Goal: Task Accomplishment & Management: Use online tool/utility

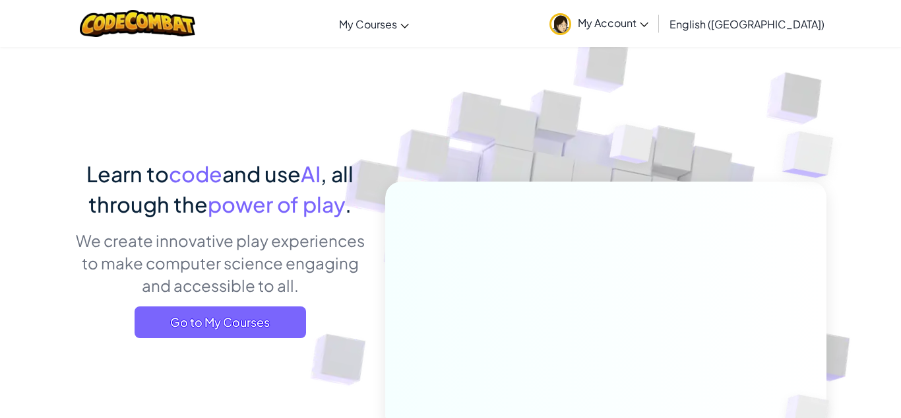
click at [282, 331] on span "Go to My Courses" at bounding box center [221, 322] width 172 height 32
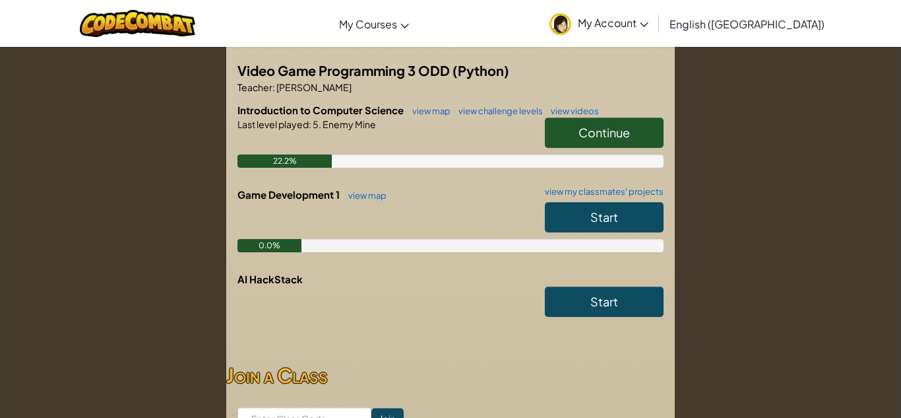
scroll to position [251, 0]
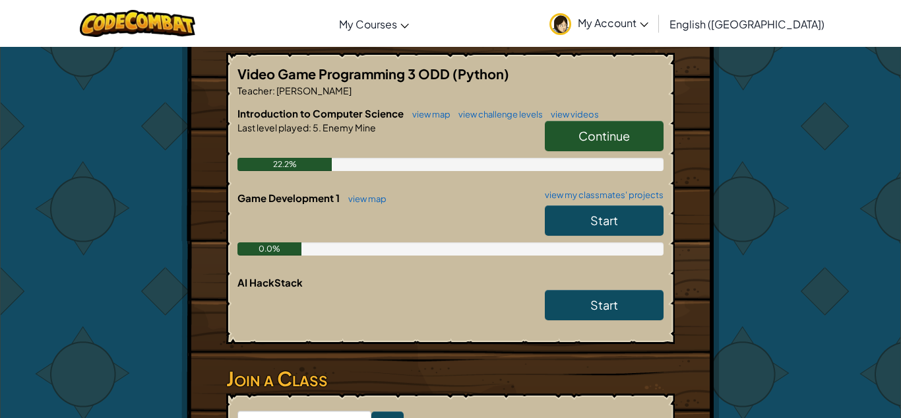
click at [595, 221] on span "Start" at bounding box center [604, 219] width 28 height 15
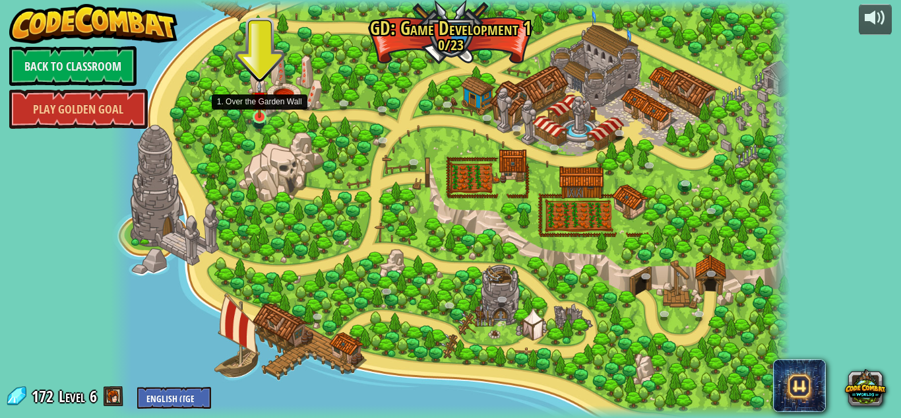
click at [253, 116] on img at bounding box center [259, 99] width 16 height 38
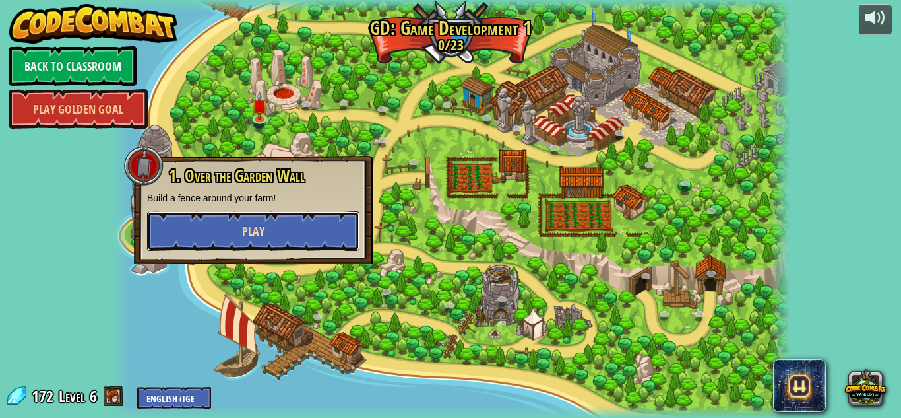
click at [269, 239] on button "Play" at bounding box center [253, 231] width 212 height 40
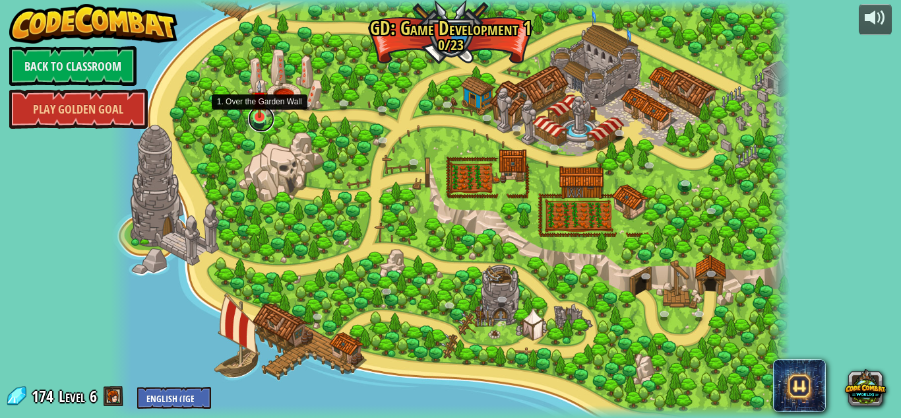
click at [256, 117] on link at bounding box center [261, 119] width 26 height 26
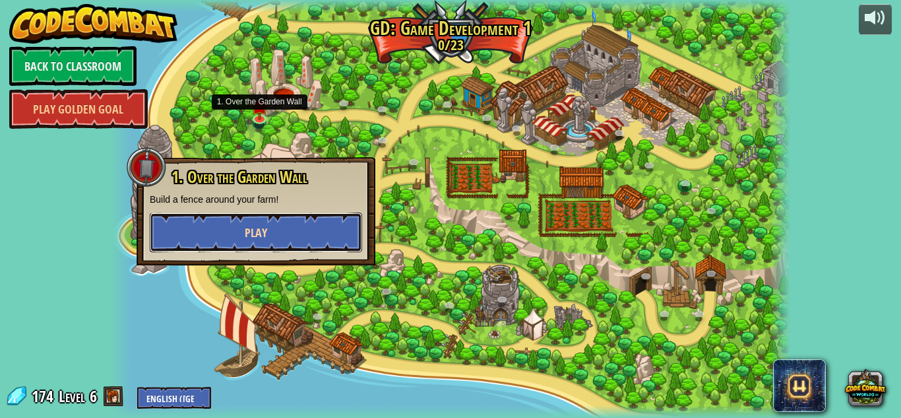
click at [270, 231] on button "Play" at bounding box center [256, 232] width 212 height 40
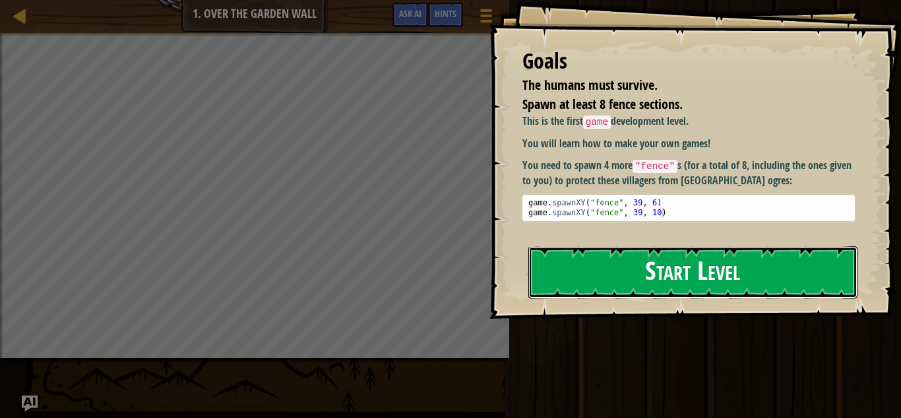
click at [676, 270] on button "Start Level" at bounding box center [692, 272] width 329 height 52
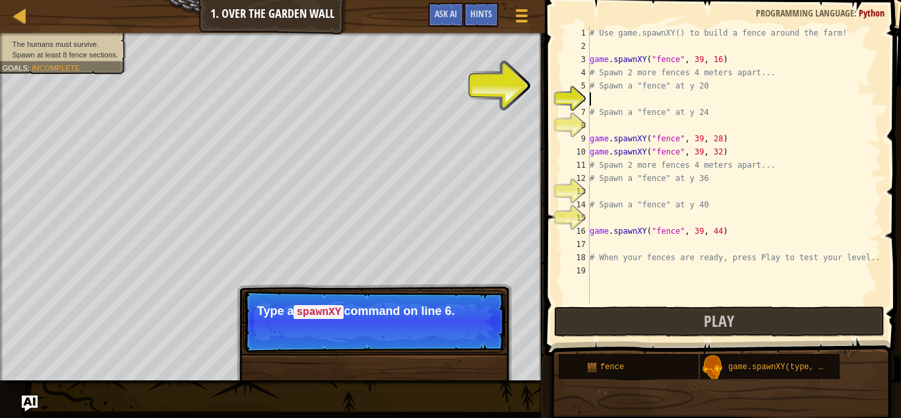
click at [601, 48] on div "# Use game.spawnXY() to build a fence around the farm! game . spawnXY ( "fence"…" at bounding box center [734, 177] width 294 height 303
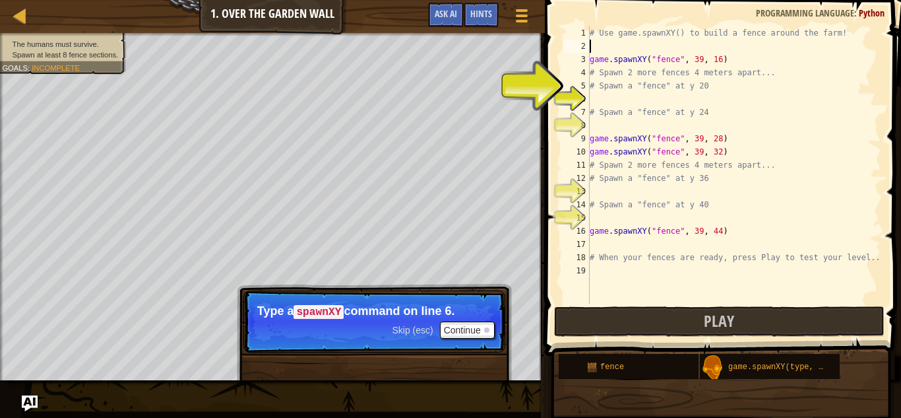
click at [605, 86] on div "# Use game.spawnXY() to build a fence around the farm! game . spawnXY ( "fence"…" at bounding box center [734, 177] width 294 height 303
type textarea "# Spawn a "fence" at y 20"
click at [616, 103] on div "# Use game.spawnXY() to build a fence around the farm! game . spawnXY ( "fence"…" at bounding box center [734, 177] width 294 height 303
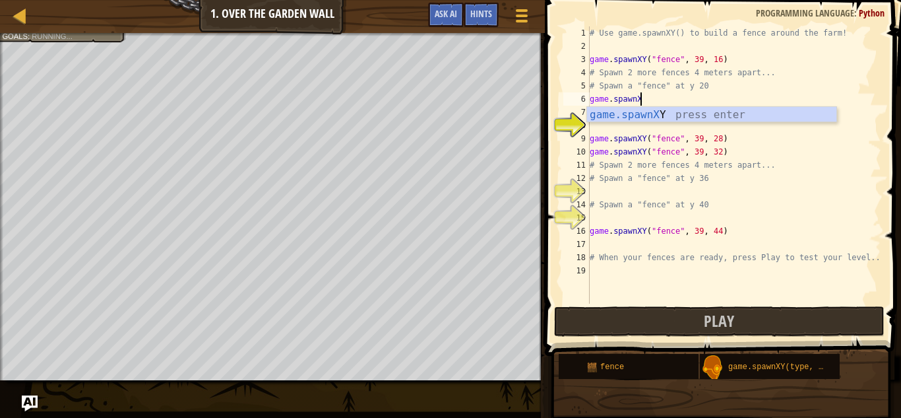
scroll to position [6, 7]
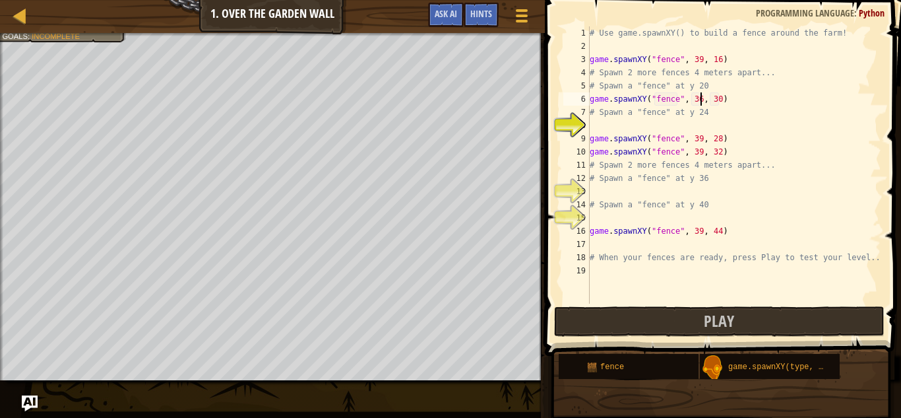
click at [699, 103] on div "# Use game.spawnXY() to build a fence around the farm! game . spawnXY ( "fence"…" at bounding box center [734, 177] width 294 height 303
click at [718, 101] on div "# Use game.spawnXY() to build a fence around the farm! game . spawnXY ( "fence"…" at bounding box center [734, 177] width 294 height 303
type textarea "game.spawnXY("fence", 39, 22)"
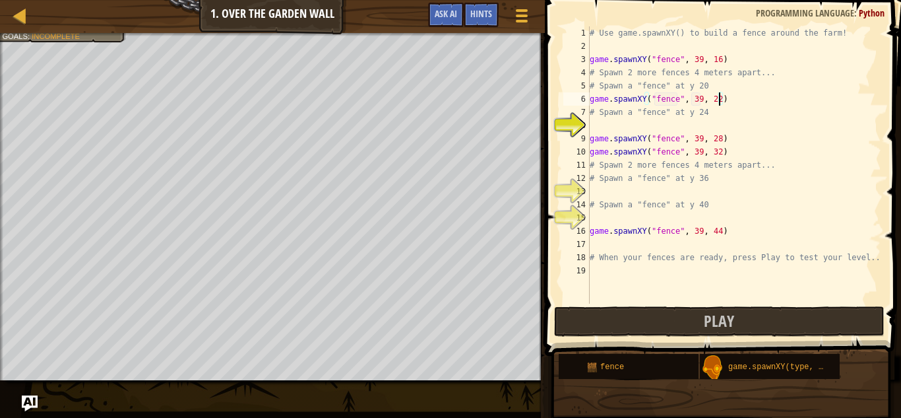
click at [609, 124] on div "# Use game.spawnXY() to build a fence around the farm! game . spawnXY ( "fence"…" at bounding box center [734, 177] width 294 height 303
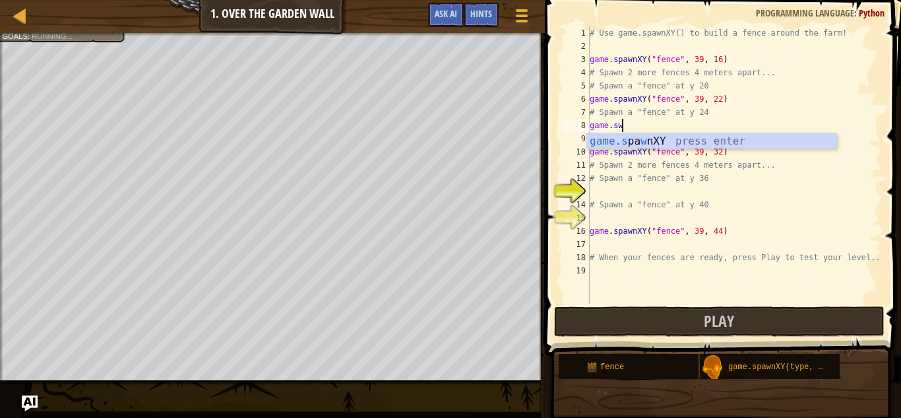
scroll to position [6, 3]
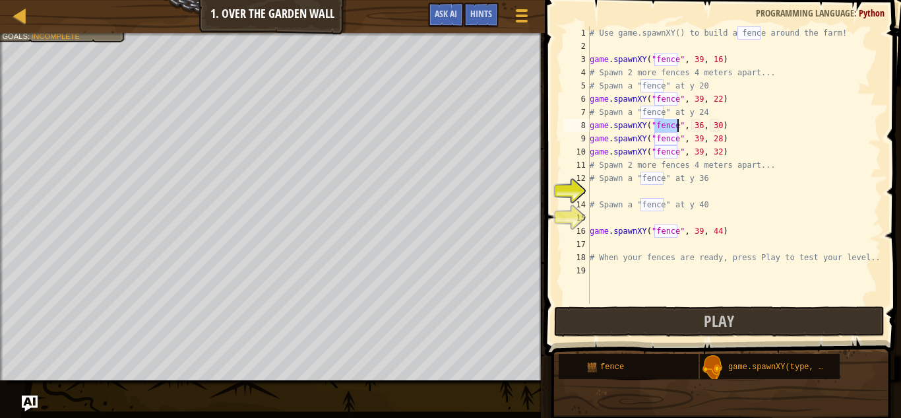
click at [699, 129] on div "# Use game.spawnXY() to build a fence around the farm! game . spawnXY ( "fence"…" at bounding box center [734, 177] width 294 height 303
click at [716, 128] on div "# Use game.spawnXY() to build a fence around the farm! game . spawnXY ( "fence"…" at bounding box center [734, 177] width 294 height 303
click at [716, 129] on div "# Use game.spawnXY() to build a fence around the farm! game . spawnXY ( "fence"…" at bounding box center [734, 177] width 294 height 303
click at [719, 128] on div "# Use game.spawnXY() to build a fence around the farm! game . spawnXY ( "fence"…" at bounding box center [734, 177] width 294 height 303
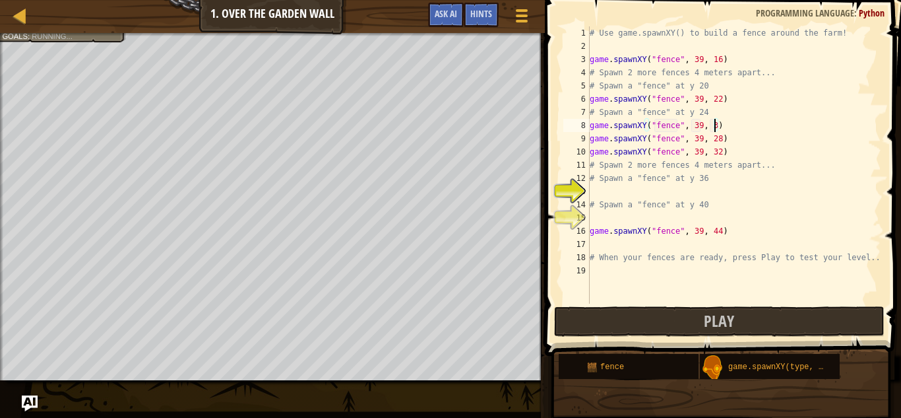
type textarea "game.spawnXY("fence", 39, 39)"
click at [618, 195] on div "# Use game.spawnXY() to build a fence around the farm! game . spawnXY ( "fence"…" at bounding box center [734, 177] width 294 height 303
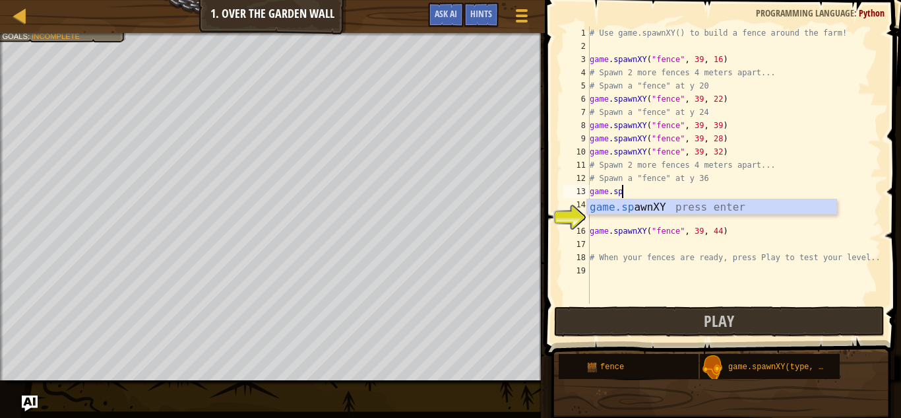
scroll to position [6, 4]
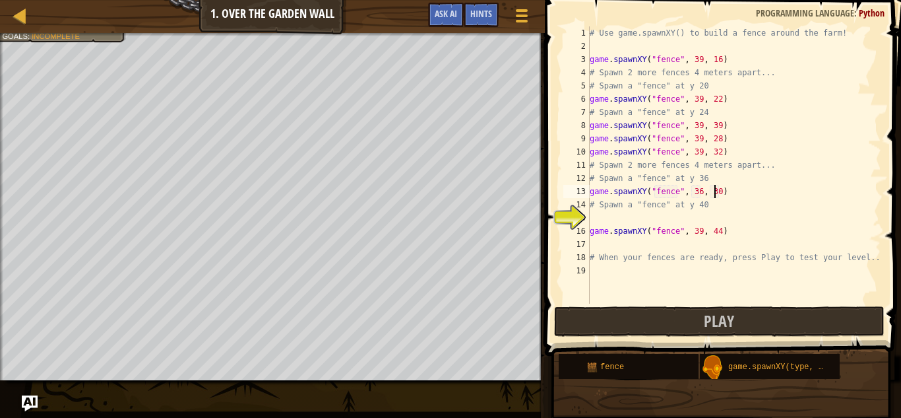
click at [716, 195] on div "# Use game.spawnXY() to build a fence around the farm! game . spawnXY ( "fence"…" at bounding box center [734, 177] width 294 height 303
click at [717, 195] on div "# Use game.spawnXY() to build a fence around the farm! game . spawnXY ( "fence"…" at bounding box center [734, 177] width 294 height 303
type textarea "game.spawnXY("fence", 36, 36)"
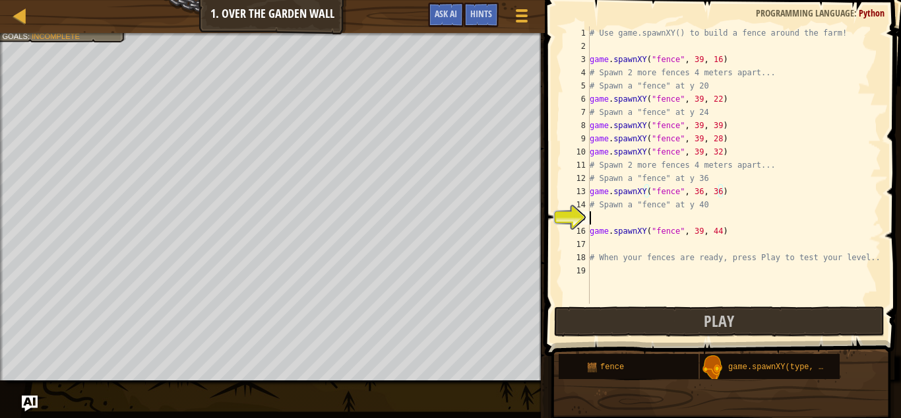
click at [612, 216] on div "# Use game.spawnXY() to build a fence around the farm! game . spawnXY ( "fence"…" at bounding box center [734, 177] width 294 height 303
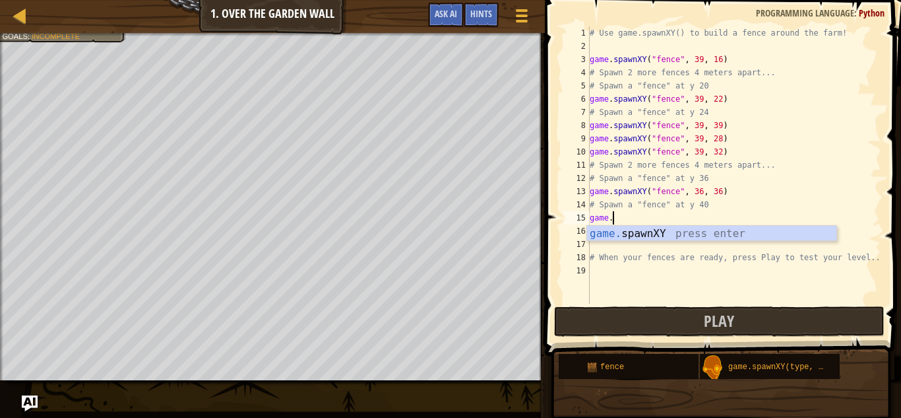
scroll to position [6, 3]
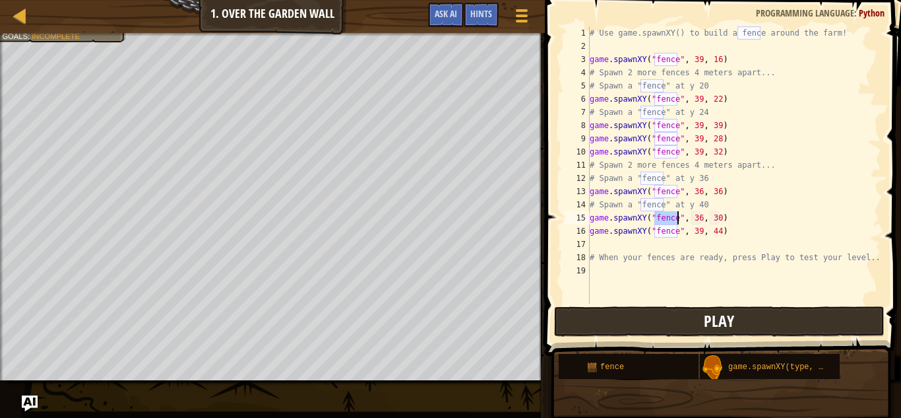
type textarea "game.spawnXY("fence", 36, 30)"
click at [741, 319] on button "Play" at bounding box center [719, 321] width 331 height 30
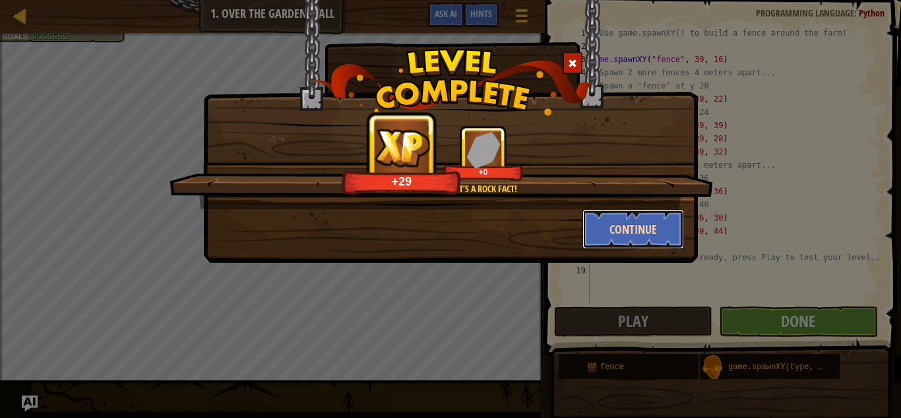
click at [652, 222] on button "Continue" at bounding box center [634, 229] width 102 height 40
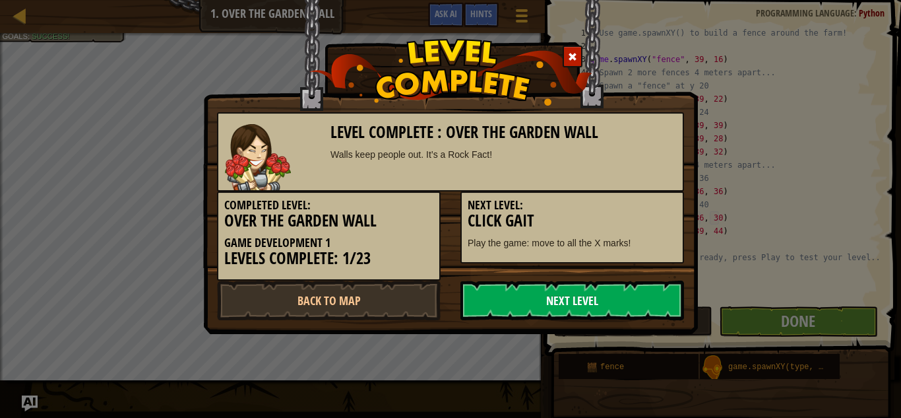
click at [651, 299] on link "Next Level" at bounding box center [573, 300] width 224 height 40
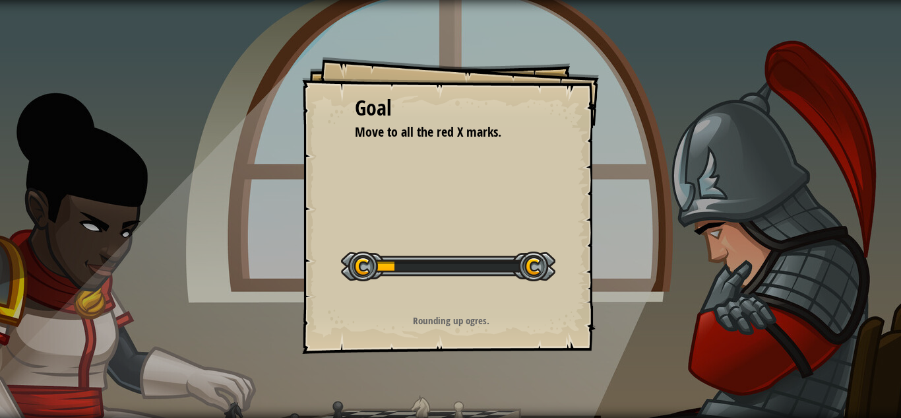
click at [522, 283] on div "Start Level" at bounding box center [448, 264] width 214 height 53
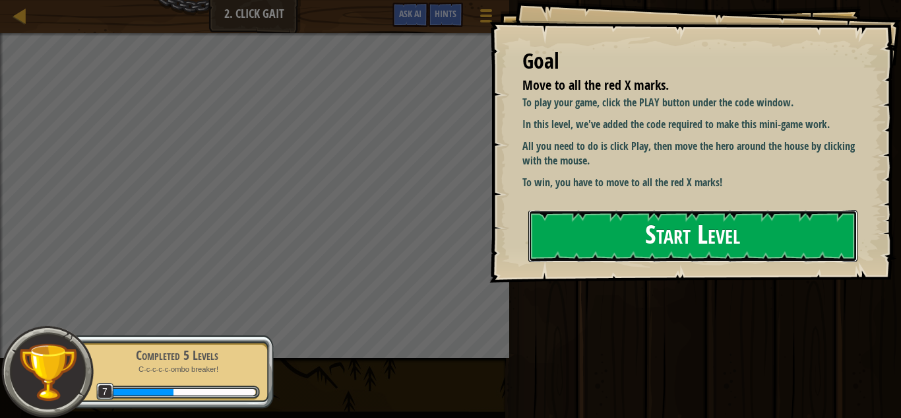
click at [774, 225] on button "Start Level" at bounding box center [692, 236] width 329 height 52
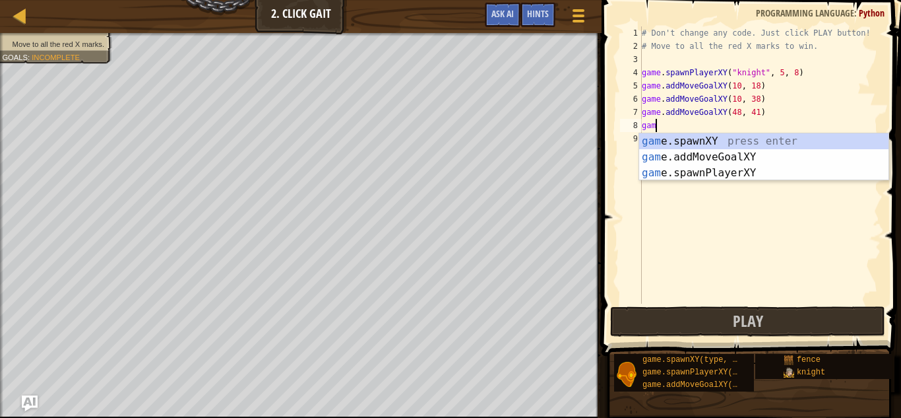
scroll to position [6, 2]
click at [786, 170] on div "game .spawnXY press enter game .addMoveGoalXY press enter game .spawnPlayerXY p…" at bounding box center [763, 172] width 249 height 79
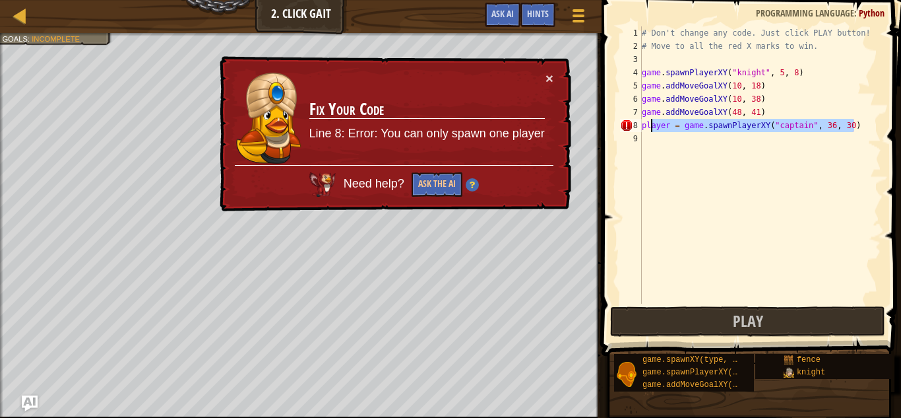
drag, startPoint x: 856, startPoint y: 129, endPoint x: 652, endPoint y: 131, distance: 204.5
click at [652, 131] on div "# Don't change any code. Just click PLAY button! # Move to all the red X marks …" at bounding box center [760, 177] width 242 height 303
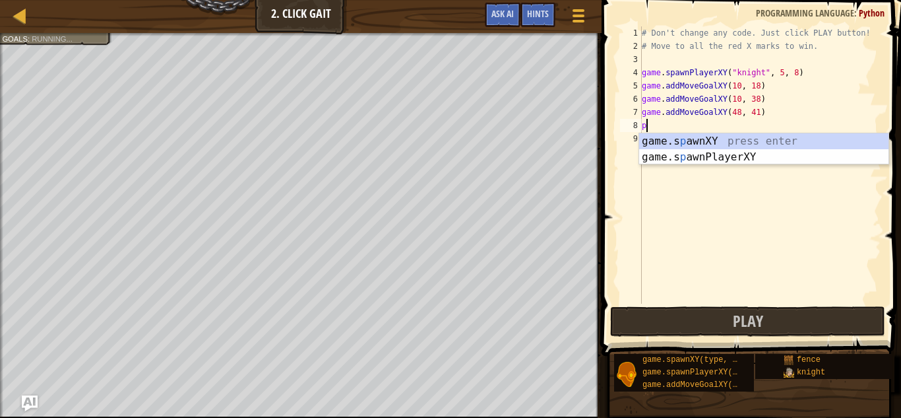
type textarea "p"
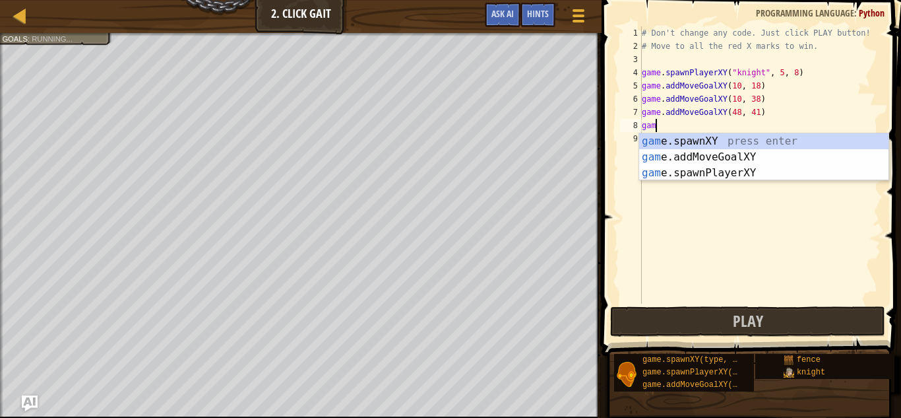
type textarea "g"
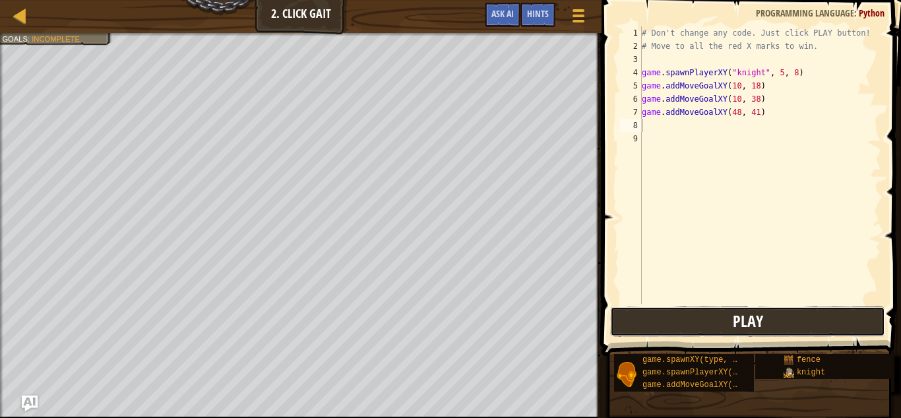
click at [871, 315] on button "Play" at bounding box center [747, 321] width 275 height 30
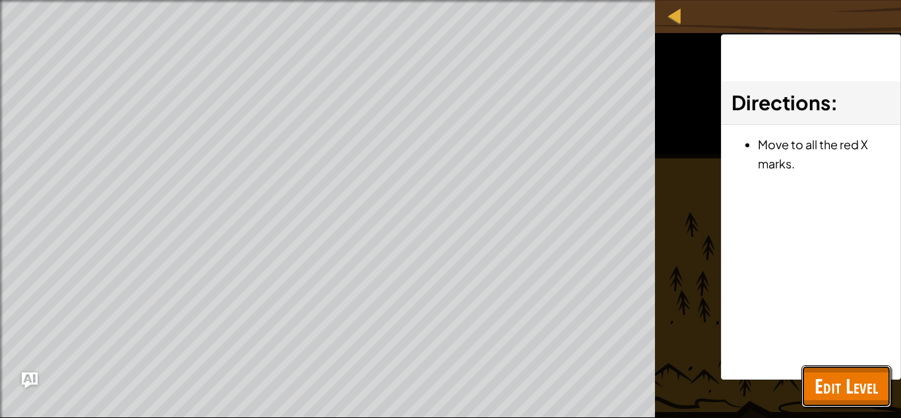
click at [811, 389] on button "Edit Level" at bounding box center [847, 386] width 90 height 42
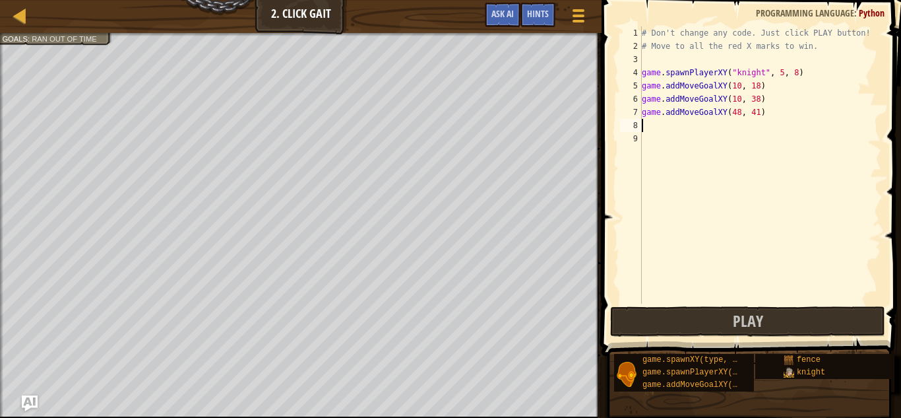
click at [661, 130] on div "# Don't change any code. Just click PLAY button! # Move to all the red X marks …" at bounding box center [760, 177] width 242 height 303
click at [686, 126] on div "# Don't change any code. Just click PLAY button! # Move to all the red X marks …" at bounding box center [760, 177] width 242 height 303
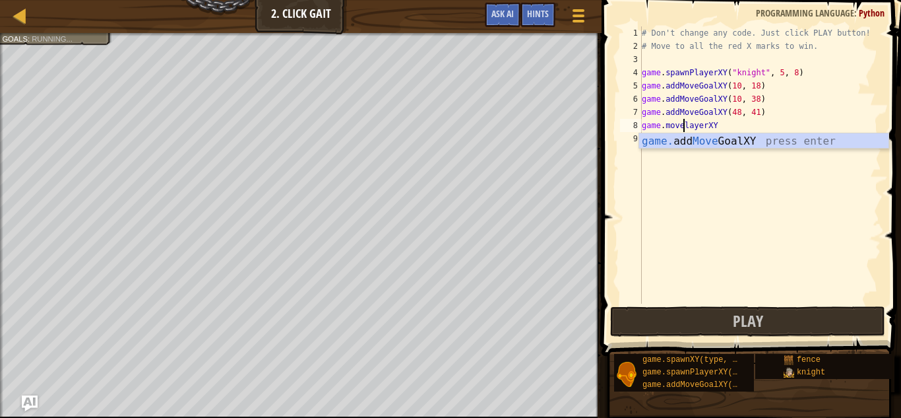
scroll to position [6, 7]
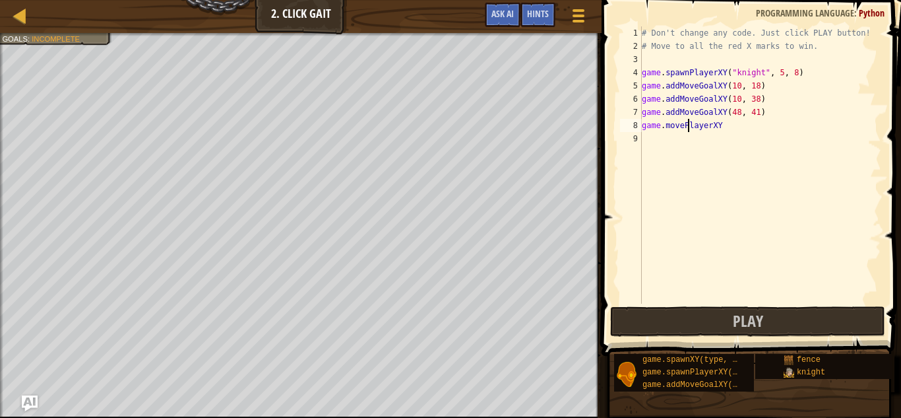
click at [740, 128] on div "# Don't change any code. Just click PLAY button! # Move to all the red X marks …" at bounding box center [760, 177] width 242 height 303
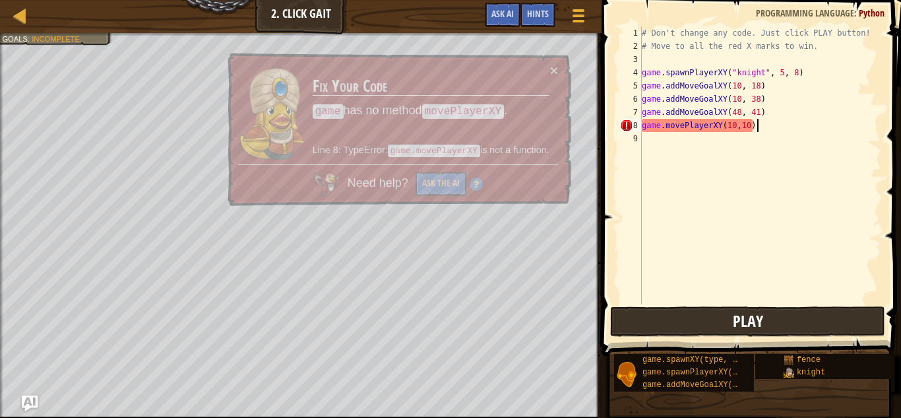
type textarea "game.movePlayerXY(10,10)"
click at [735, 327] on span "Play" at bounding box center [748, 320] width 30 height 21
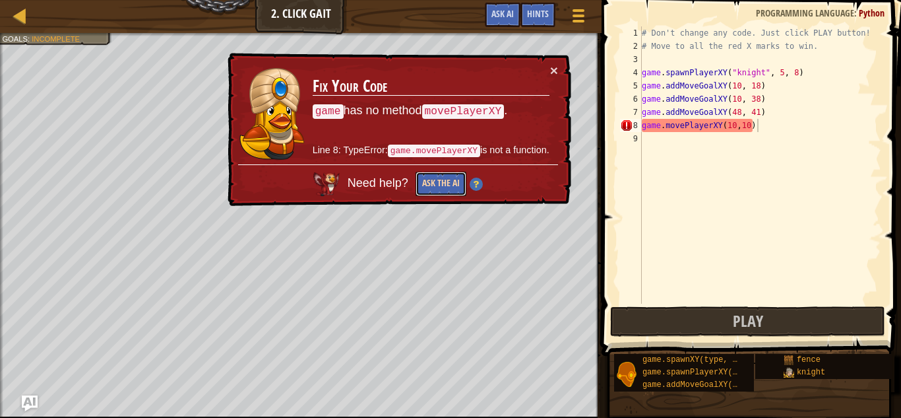
click at [433, 181] on button "Ask the AI" at bounding box center [441, 184] width 51 height 24
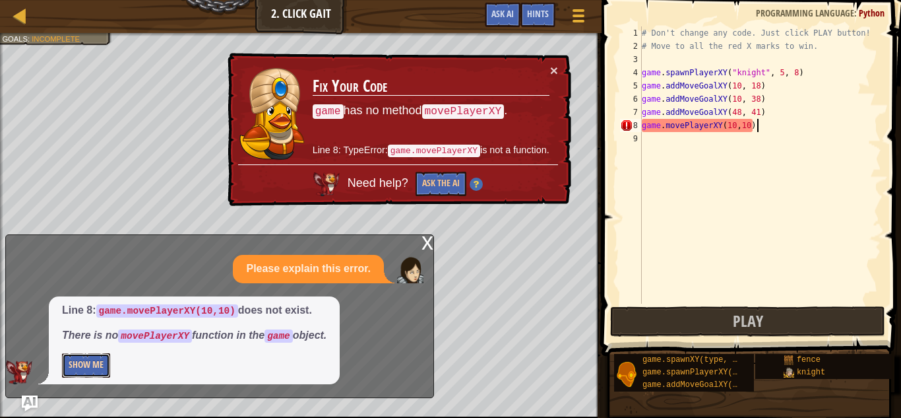
click at [100, 364] on button "Show Me" at bounding box center [86, 365] width 48 height 24
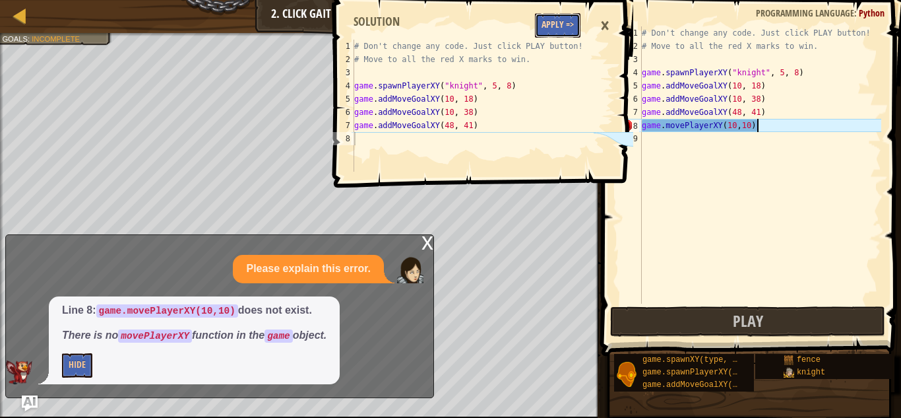
click at [557, 30] on button "Apply =>" at bounding box center [558, 25] width 46 height 24
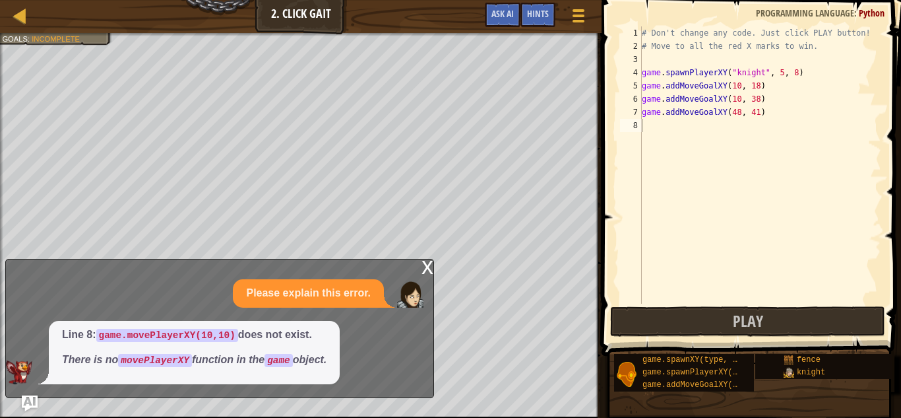
click at [282, 383] on div "Line 8: game.movePlayerXY(10,10) does not exist. There is no movePlayerXY funct…" at bounding box center [194, 352] width 291 height 63
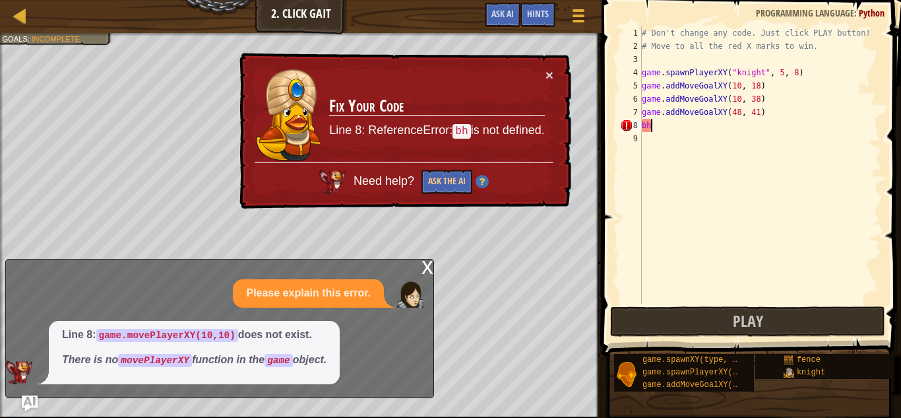
type textarea "b"
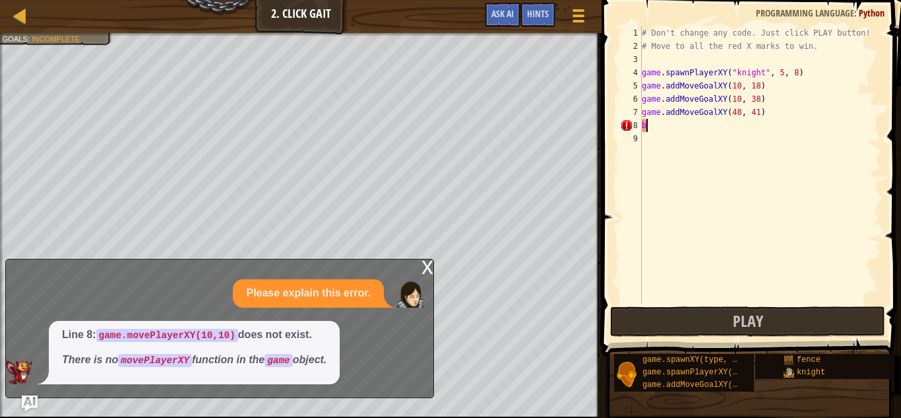
scroll to position [6, 0]
click at [426, 269] on div "x" at bounding box center [428, 265] width 12 height 13
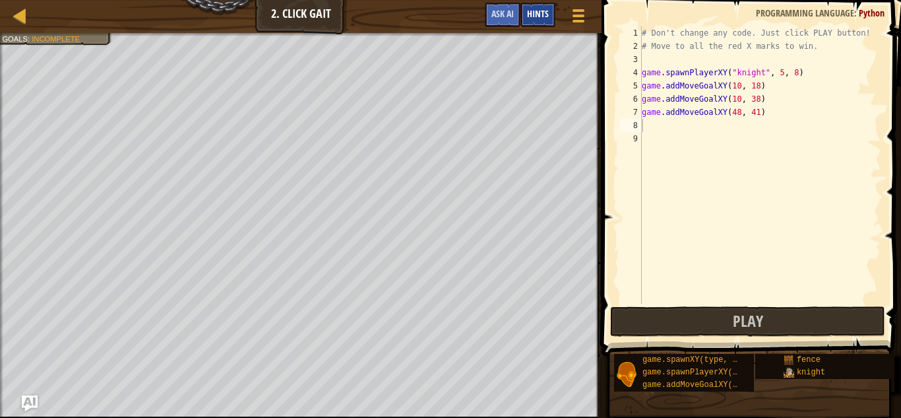
click at [535, 20] on div "Hints" at bounding box center [538, 15] width 35 height 24
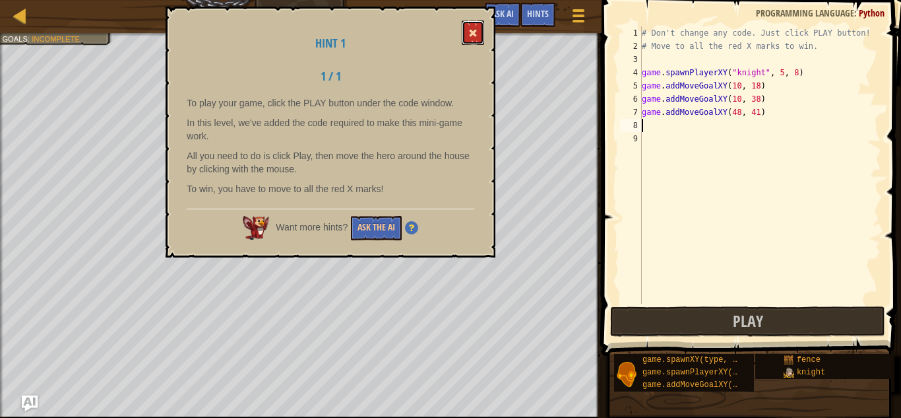
click at [474, 32] on span at bounding box center [472, 32] width 9 height 9
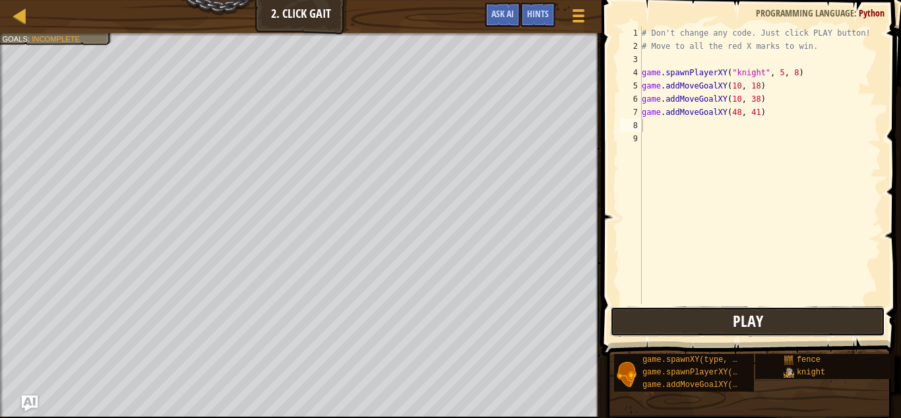
click at [716, 319] on button "Play" at bounding box center [747, 321] width 275 height 30
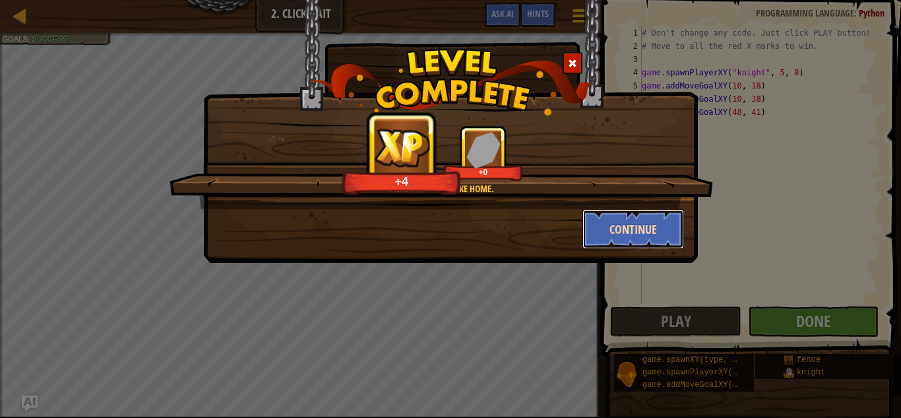
click at [634, 231] on button "Continue" at bounding box center [634, 229] width 102 height 40
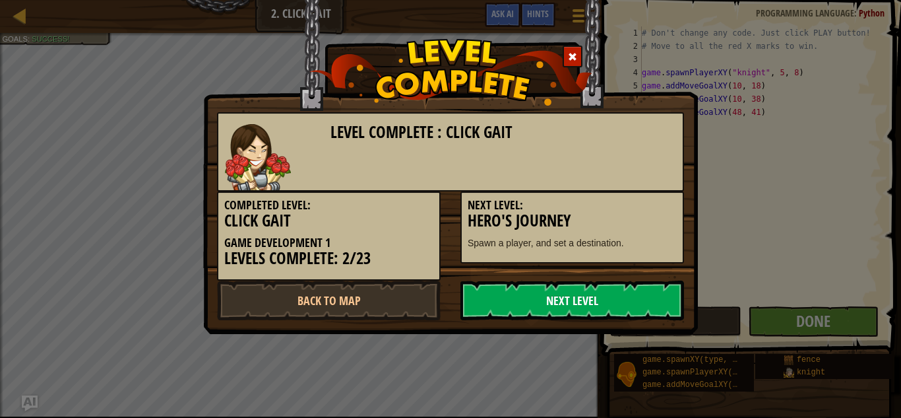
click at [590, 307] on link "Next Level" at bounding box center [573, 300] width 224 height 40
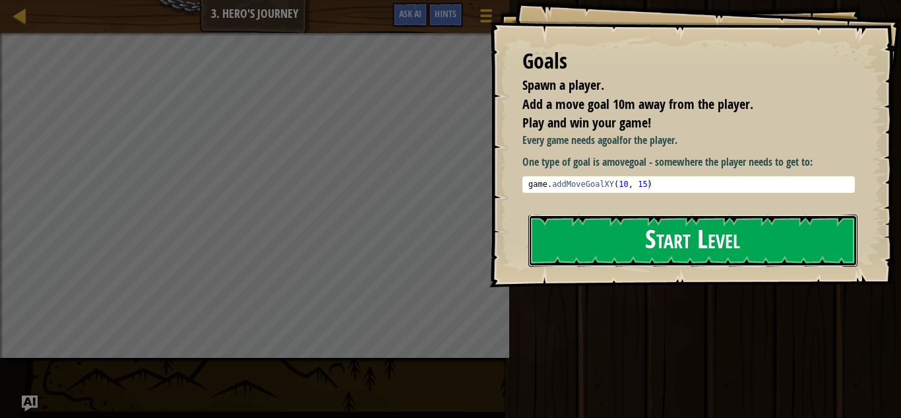
click at [762, 236] on button "Start Level" at bounding box center [692, 240] width 329 height 52
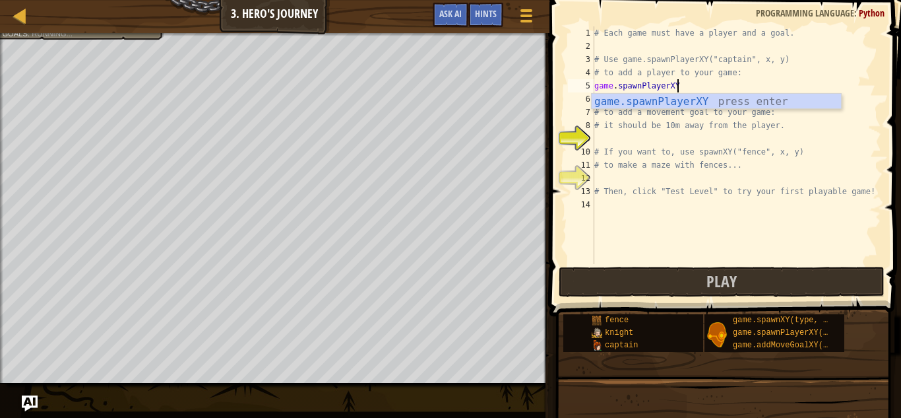
scroll to position [6, 11]
type textarea "player = game.spawnPlayerXY("captain", 36, 30)"
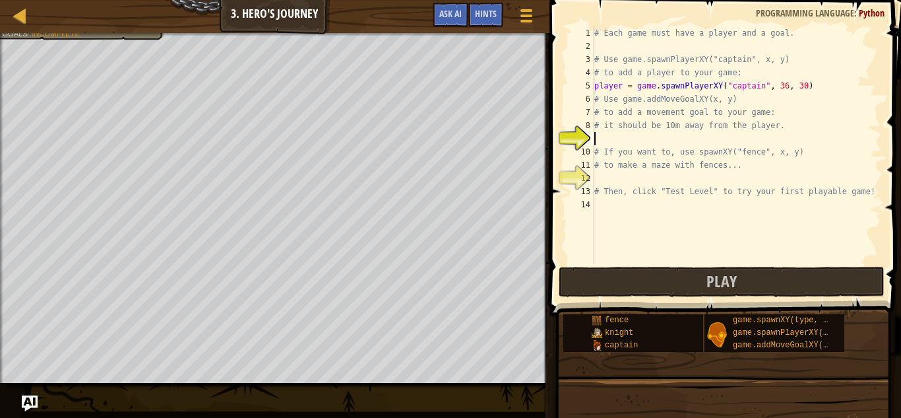
click at [614, 143] on div "# Each game must have a player and a goal. # Use game.spawnPlayerXY("captain", …" at bounding box center [737, 158] width 290 height 264
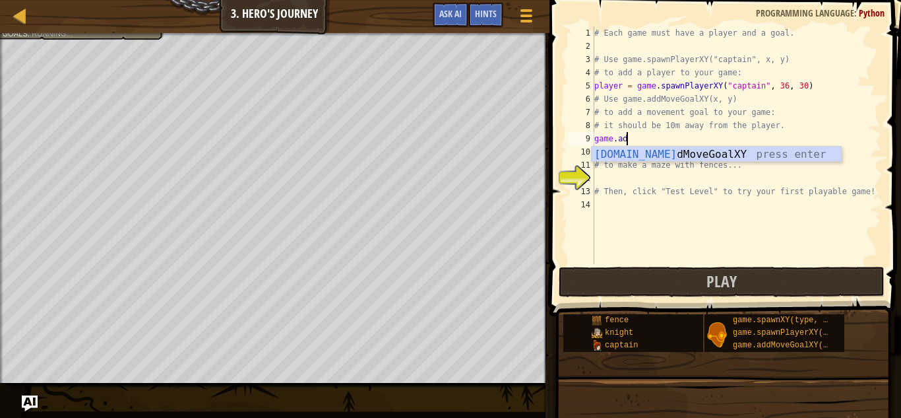
scroll to position [6, 5]
click at [740, 155] on div "game.add MoveGoalXY press enter" at bounding box center [716, 170] width 249 height 48
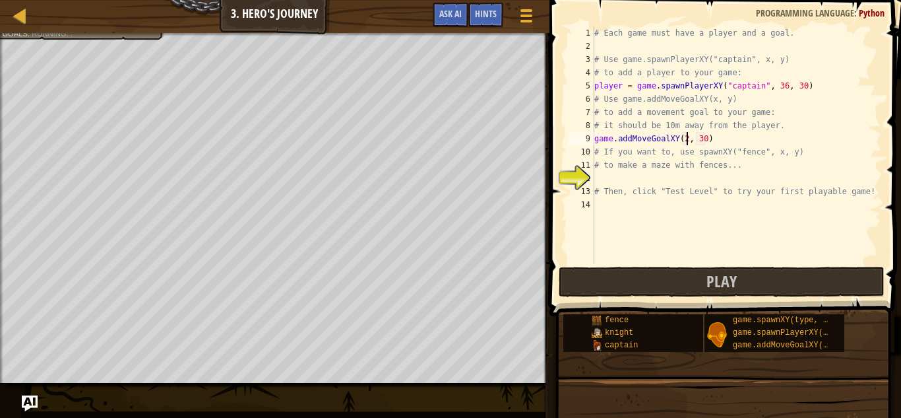
type textarea "game.addMoveGoalXY(26, 30)"
click at [627, 180] on div "# Each game must have a player and a goal. # Use game.spawnPlayerXY("captain", …" at bounding box center [737, 158] width 290 height 264
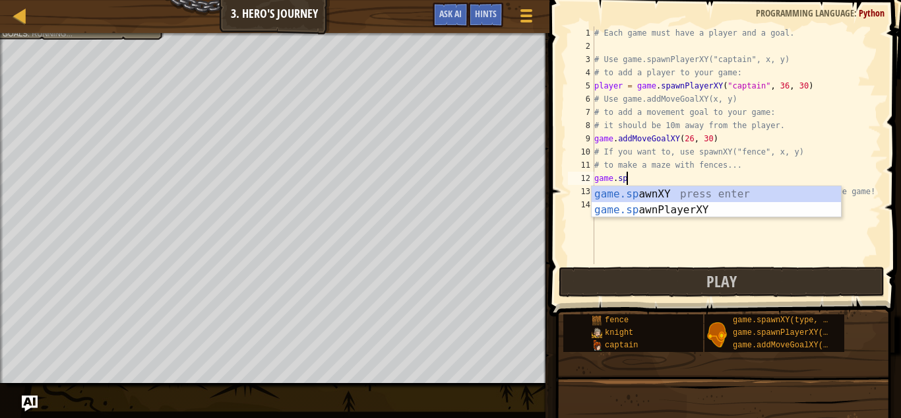
scroll to position [6, 4]
click at [679, 195] on div "game.sp awnXY press enter game.sp awnPlayerXY press enter" at bounding box center [716, 217] width 249 height 63
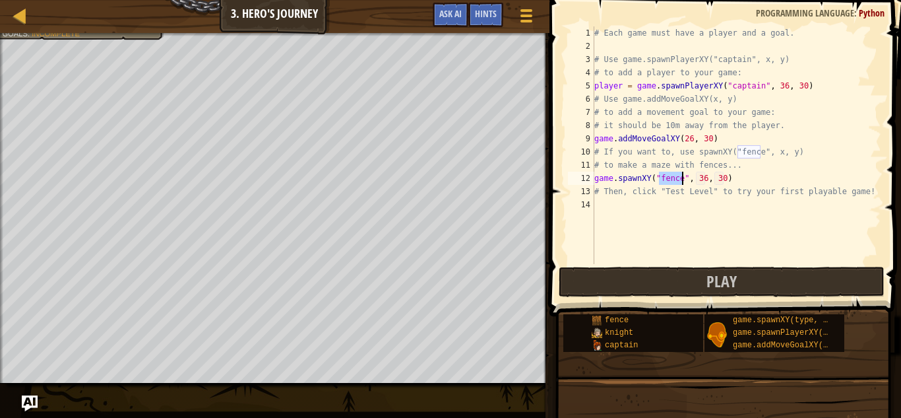
click at [703, 182] on div "# Each game must have a player and a goal. # Use game.spawnPlayerXY("captain", …" at bounding box center [737, 158] width 290 height 264
drag, startPoint x: 594, startPoint y: 180, endPoint x: 805, endPoint y: 177, distance: 210.5
click at [805, 177] on div "# Each game must have a player and a goal. # Use game.spawnPlayerXY("captain", …" at bounding box center [737, 158] width 290 height 264
click at [673, 190] on div "# Each game must have a player and a goal. # Use game.spawnPlayerXY("captain", …" at bounding box center [737, 158] width 290 height 264
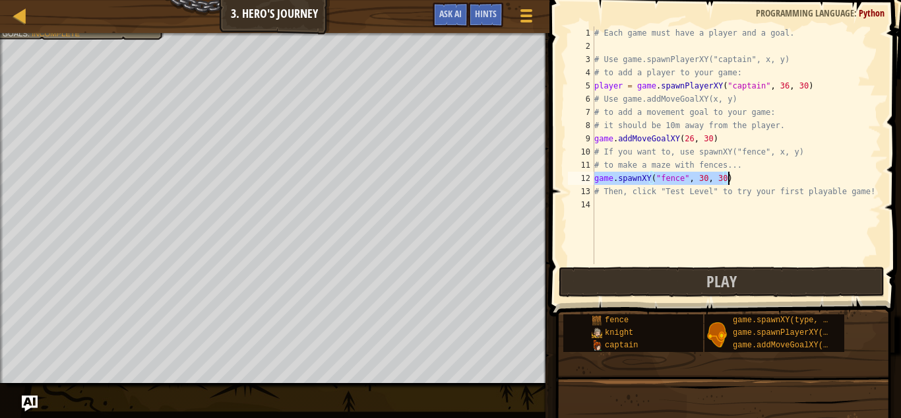
type textarea "# Then, click "Test Level" to try your first playable game!"
click at [660, 206] on div "# Each game must have a player and a goal. # Use game.spawnPlayerXY("captain", …" at bounding box center [737, 158] width 290 height 264
type textarea "game.spawnXY("fence", 30, 38)"
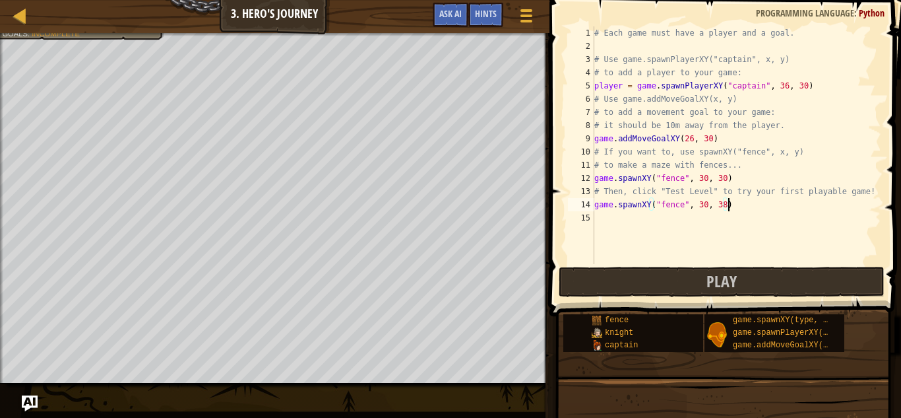
click at [611, 222] on div "# Each game must have a player and a goal. # Use game.spawnPlayerXY("captain", …" at bounding box center [737, 158] width 290 height 264
click at [722, 221] on div "# Each game must have a player and a goal. # Use game.spawnPlayerXY("captain", …" at bounding box center [737, 158] width 290 height 264
type textarea "game.spawnXY("fence", 30, 35)"
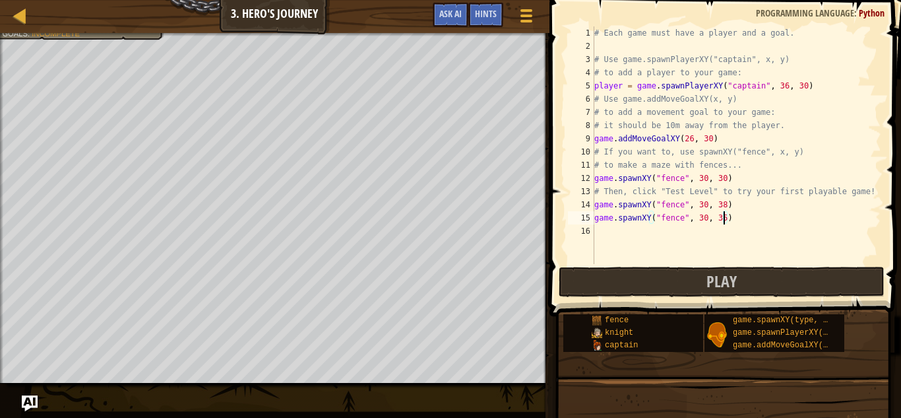
click at [648, 242] on div "# Each game must have a player and a goal. # Use game.spawnPlayerXY("captain", …" at bounding box center [737, 158] width 290 height 264
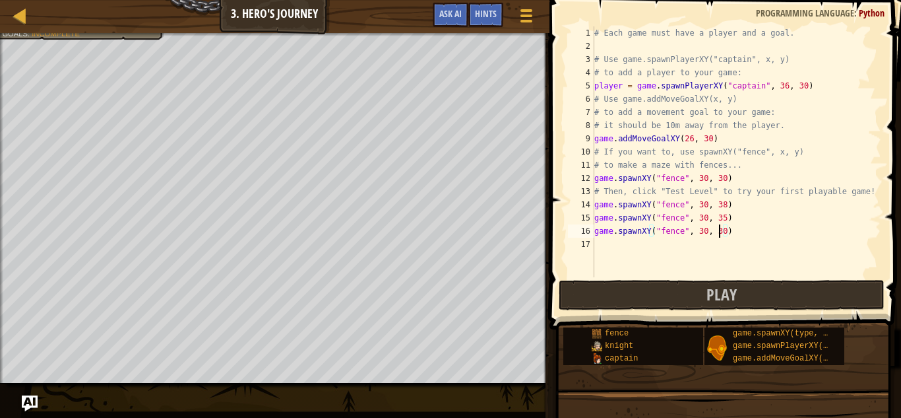
click at [720, 236] on div "# Each game must have a player and a goal. # Use game.spawnPlayerXY("captain", …" at bounding box center [737, 164] width 290 height 277
click at [722, 236] on div "# Each game must have a player and a goal. # Use game.spawnPlayerXY("captain", …" at bounding box center [737, 164] width 290 height 277
type textarea "game.spawnXY("fence", 30, 44)"
click at [720, 296] on span "Play" at bounding box center [722, 294] width 30 height 21
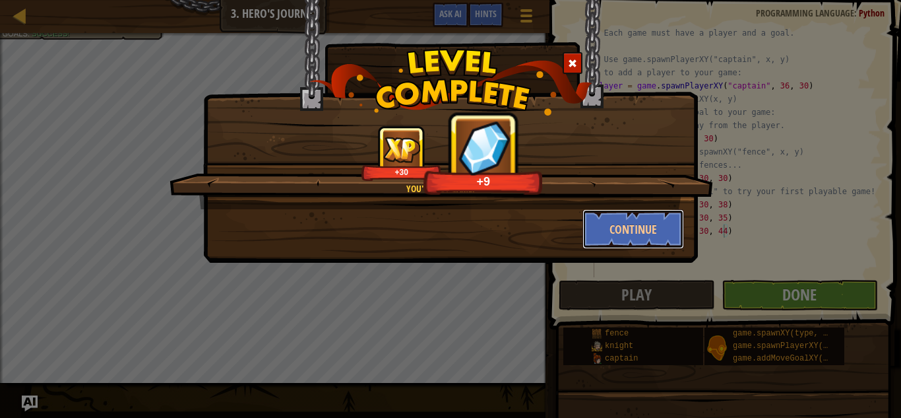
click at [642, 224] on button "Continue" at bounding box center [634, 229] width 102 height 40
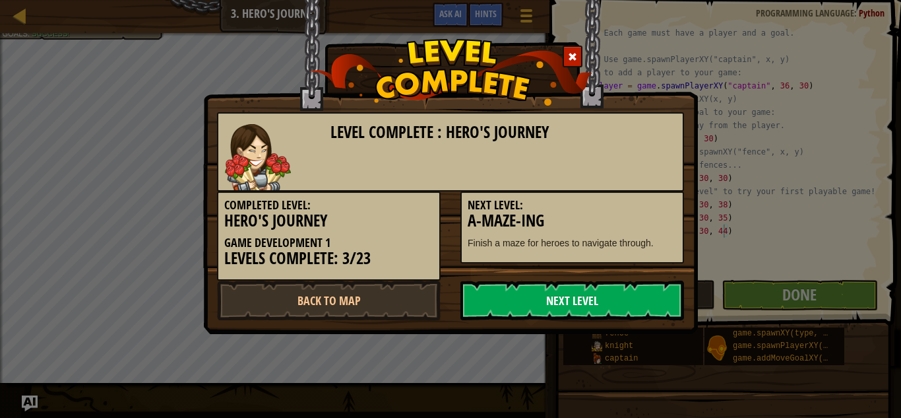
click at [608, 293] on link "Next Level" at bounding box center [573, 300] width 224 height 40
click at [631, 301] on link "Next Level" at bounding box center [573, 300] width 224 height 40
click at [605, 306] on link "Next Level" at bounding box center [573, 300] width 224 height 40
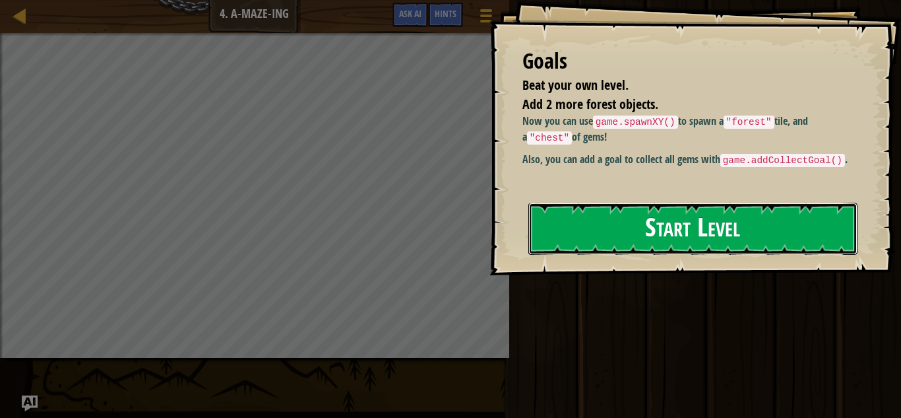
click at [765, 226] on button "Start Level" at bounding box center [692, 229] width 329 height 52
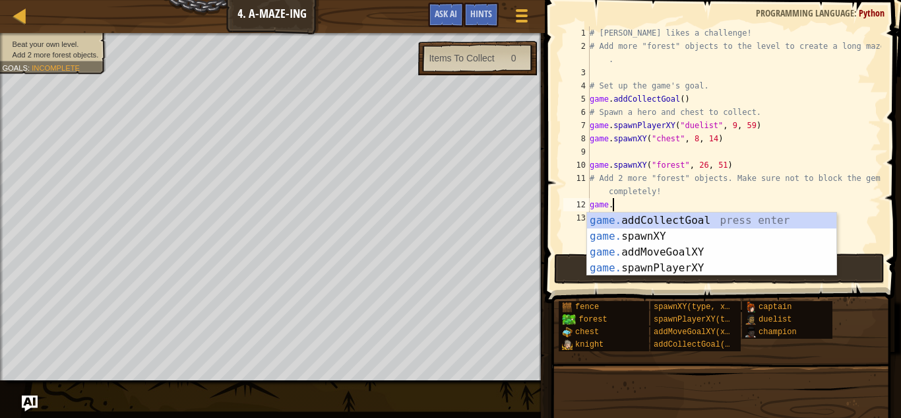
scroll to position [6, 3]
click at [717, 255] on div "game. addCollectGoal press enter game. spawnXY press enter game. addMoveGoalXY …" at bounding box center [711, 259] width 249 height 95
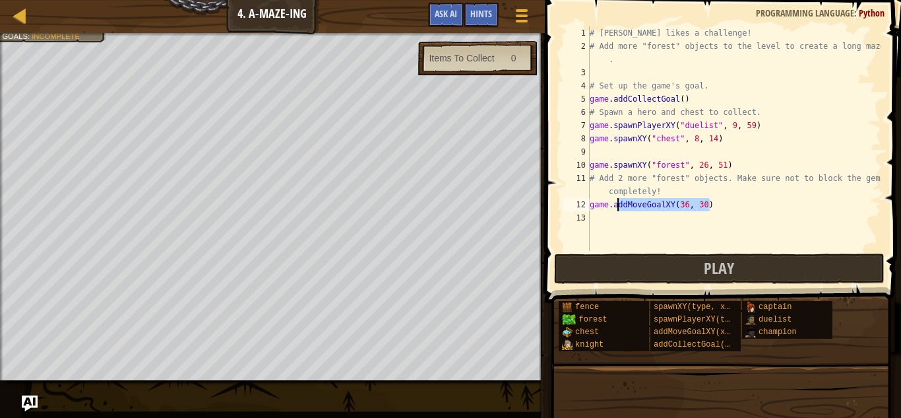
drag, startPoint x: 713, startPoint y: 205, endPoint x: 616, endPoint y: 207, distance: 97.0
click at [616, 207] on div "# [PERSON_NAME] likes a challenge! # Add more "forest" objects to the level to …" at bounding box center [734, 151] width 294 height 251
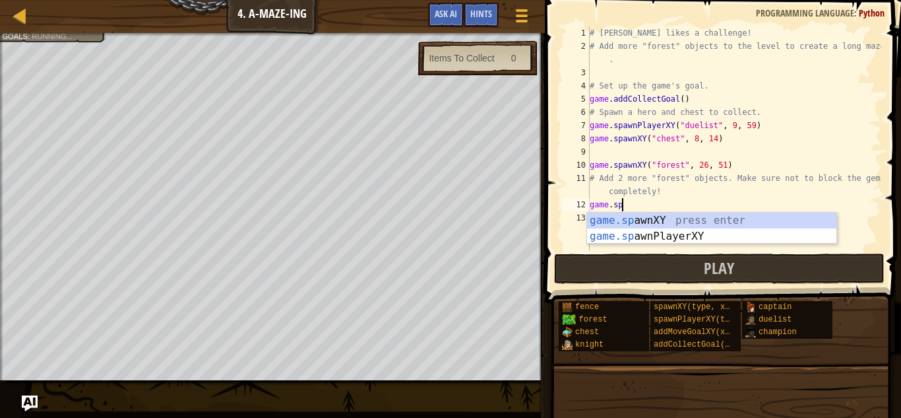
scroll to position [6, 4]
click at [649, 220] on div "game.sp awnXY press enter game.sp awnPlayerXY press enter" at bounding box center [711, 243] width 249 height 63
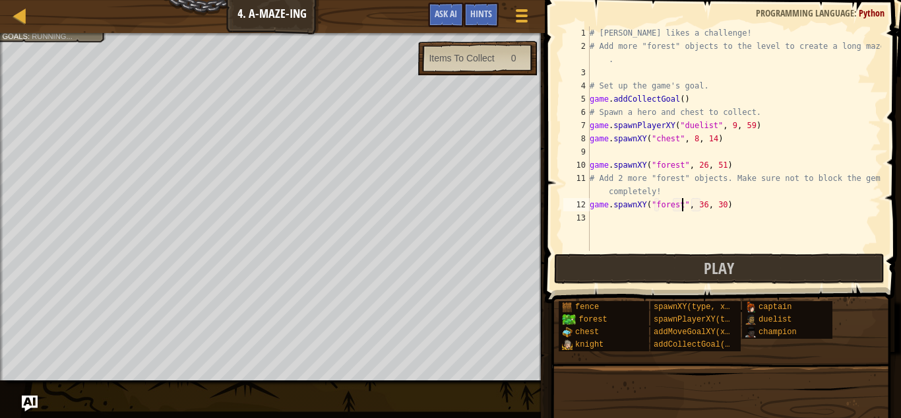
scroll to position [6, 13]
click at [703, 200] on div "# [PERSON_NAME] likes a challenge! # Add more "forest" objects to the level to …" at bounding box center [734, 151] width 294 height 251
click at [721, 206] on div "# [PERSON_NAME] likes a challenge! # Add more "forest" objects to the level to …" at bounding box center [734, 151] width 294 height 251
click at [725, 208] on div "# [PERSON_NAME] likes a challenge! # Add more "forest" objects to the level to …" at bounding box center [734, 151] width 294 height 251
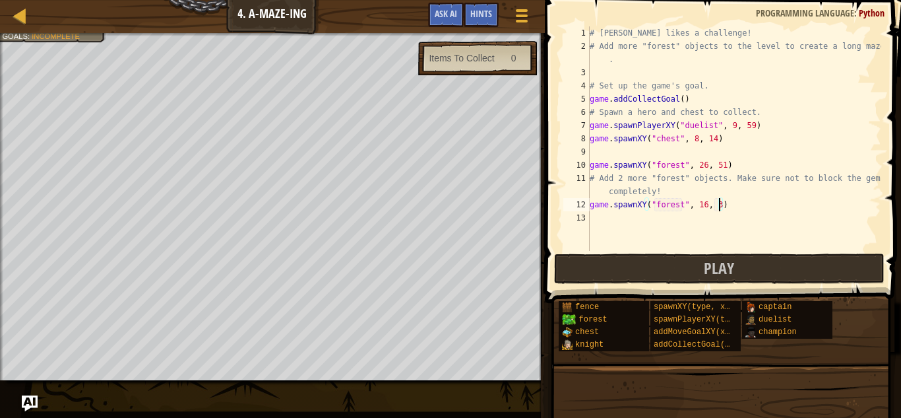
type textarea "game.spawnXY("forest", 16, 31)"
click at [606, 218] on div "# [PERSON_NAME] likes a challenge! # Add more "forest" objects to the level to …" at bounding box center [734, 151] width 294 height 251
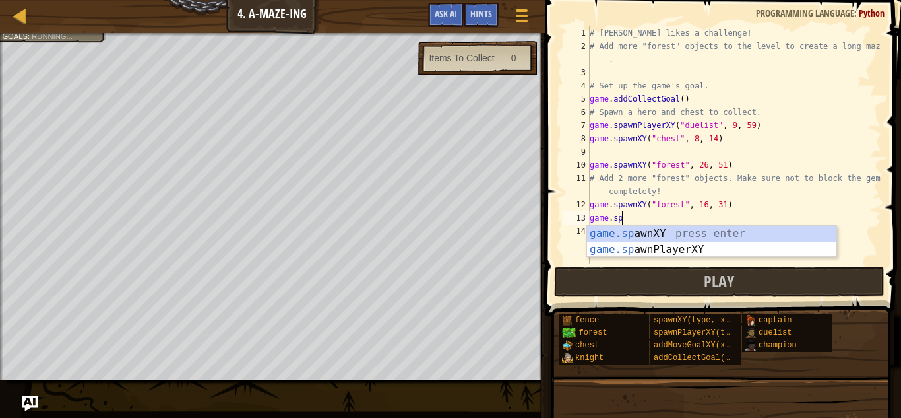
scroll to position [6, 4]
click at [629, 231] on div "game.sp awnXY press enter game.sp awnPlayerXY press enter" at bounding box center [711, 257] width 249 height 63
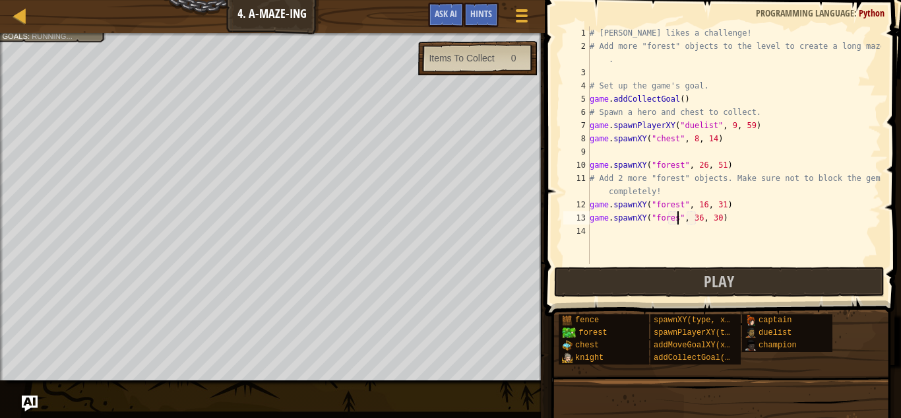
scroll to position [6, 13]
click at [703, 223] on div "# [PERSON_NAME] likes a challenge! # Add more "forest" objects to the level to …" at bounding box center [734, 158] width 294 height 264
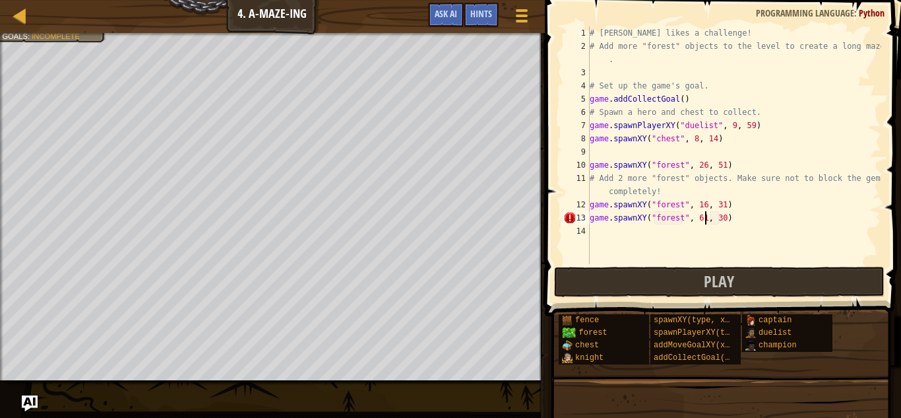
scroll to position [6, 16]
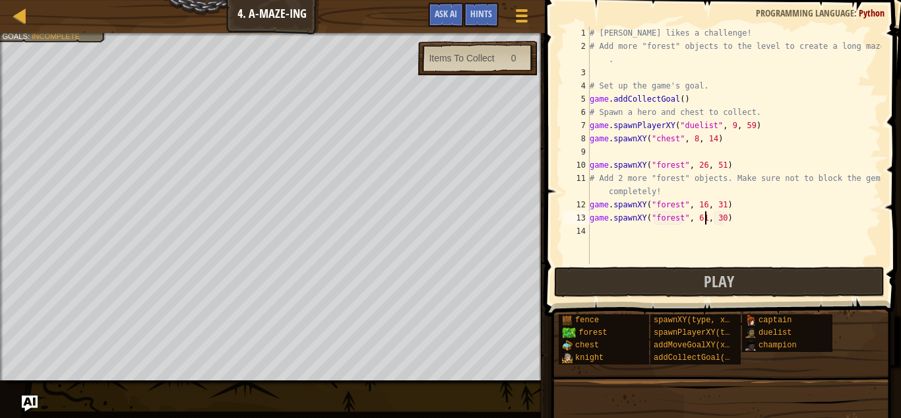
click at [724, 216] on div "# [PERSON_NAME] likes a challenge! # Add more "forest" objects to the level to …" at bounding box center [734, 158] width 294 height 264
type textarea "game.spawnXY("forest", 61, 55)"
click at [606, 228] on div "# [PERSON_NAME] likes a challenge! # Add more "forest" objects to the level to …" at bounding box center [734, 158] width 294 height 264
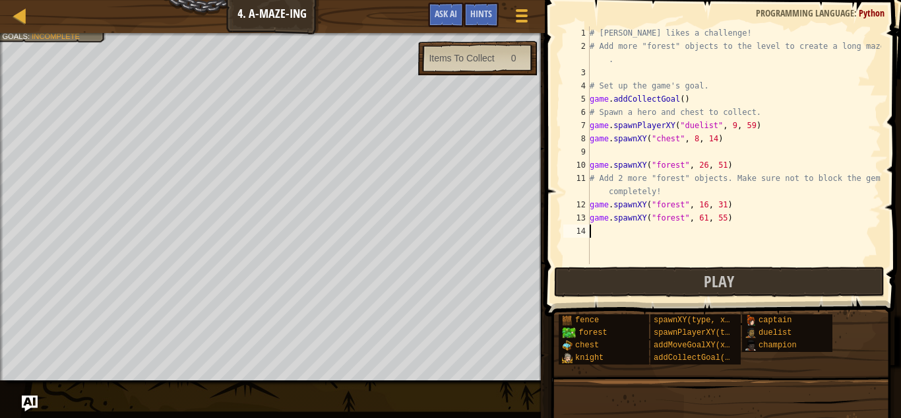
click at [703, 205] on div "# [PERSON_NAME] likes a challenge! # Add more "forest" objects to the level to …" at bounding box center [734, 158] width 294 height 264
click at [724, 209] on div "# [PERSON_NAME] likes a challenge! # Add more "forest" objects to the level to …" at bounding box center [734, 158] width 294 height 264
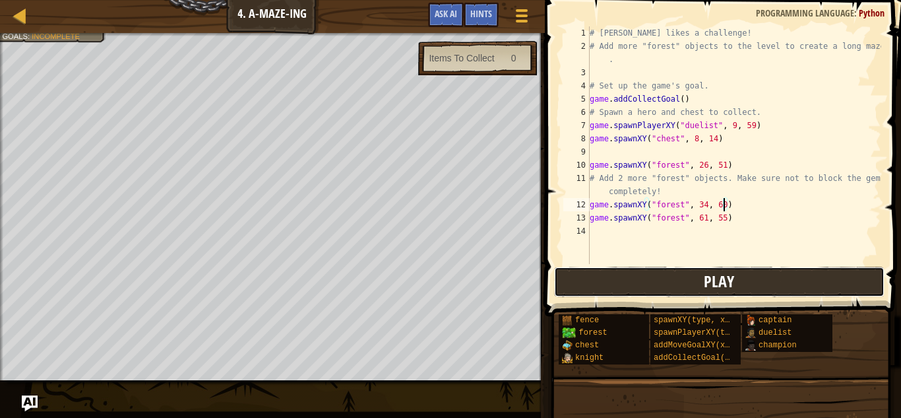
click at [687, 286] on button "Play" at bounding box center [719, 282] width 331 height 30
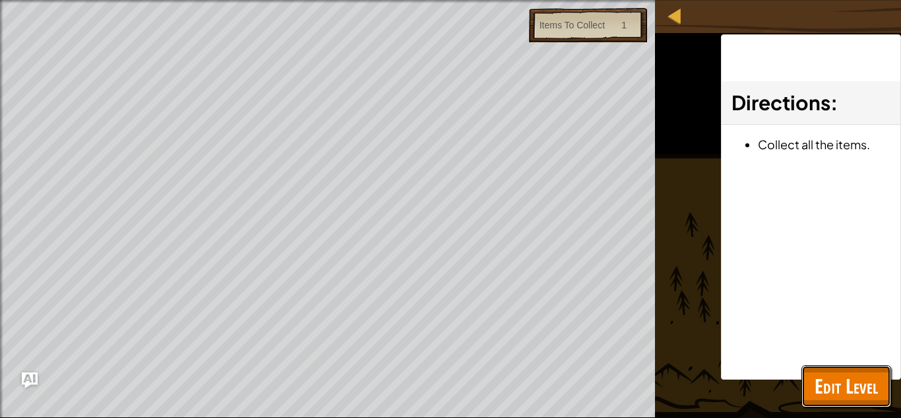
click at [848, 372] on span "Edit Level" at bounding box center [846, 385] width 63 height 27
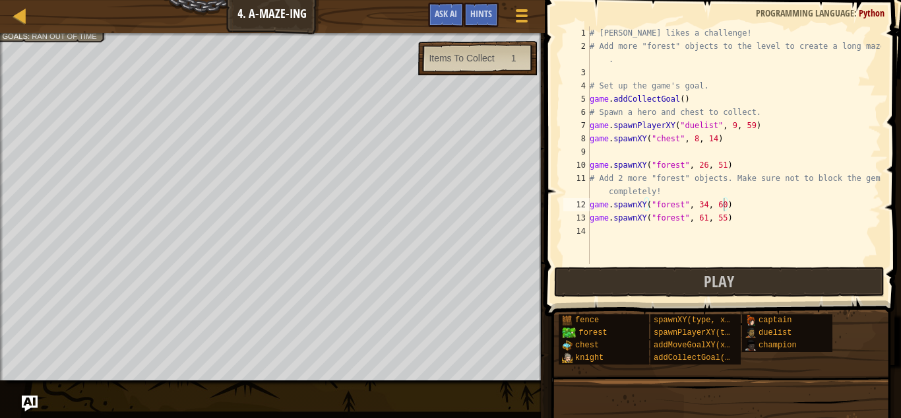
click at [703, 207] on div "# [PERSON_NAME] likes a challenge! # Add more "forest" objects to the level to …" at bounding box center [734, 158] width 294 height 264
click at [705, 207] on div "# [PERSON_NAME] likes a challenge! # Add more "forest" objects to the level to …" at bounding box center [734, 158] width 294 height 264
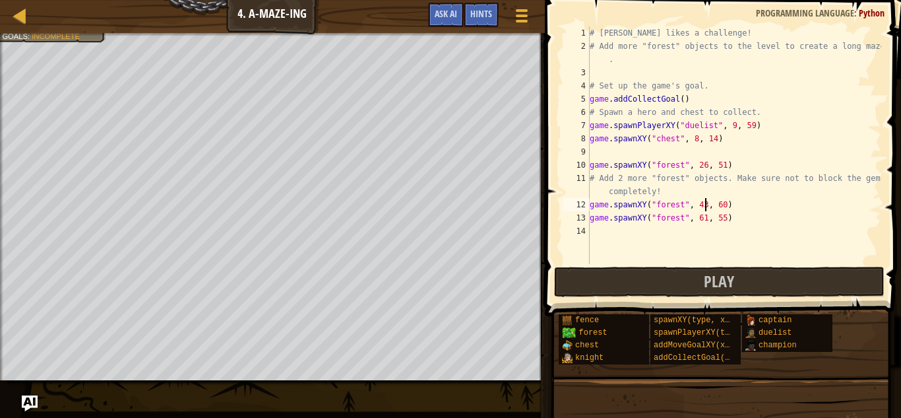
scroll to position [6, 16]
click at [723, 208] on div "# [PERSON_NAME] likes a challenge! # Add more "forest" objects to the level to …" at bounding box center [734, 158] width 294 height 264
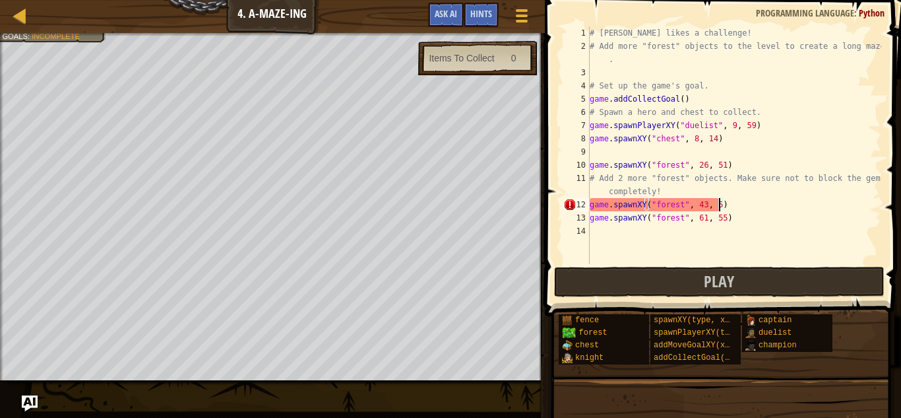
scroll to position [6, 19]
click at [702, 220] on div "# [PERSON_NAME] likes a challenge! # Add more "forest" objects to the level to …" at bounding box center [734, 158] width 294 height 264
click at [705, 220] on div "# [PERSON_NAME] likes a challenge! # Add more "forest" objects to the level to …" at bounding box center [734, 158] width 294 height 264
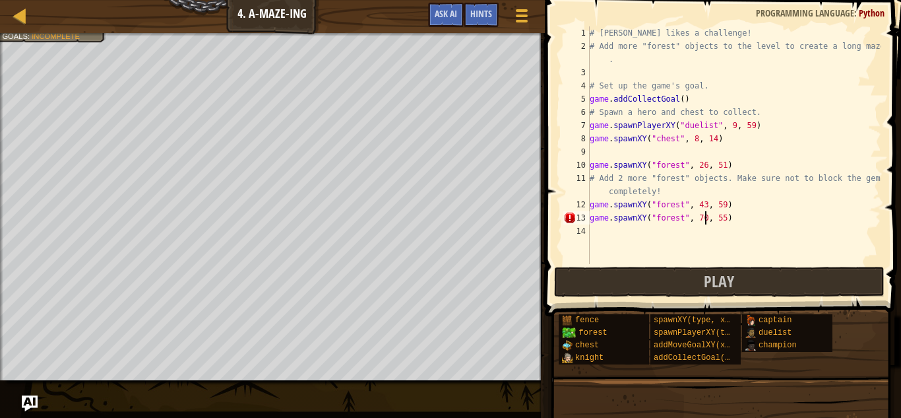
scroll to position [6, 16]
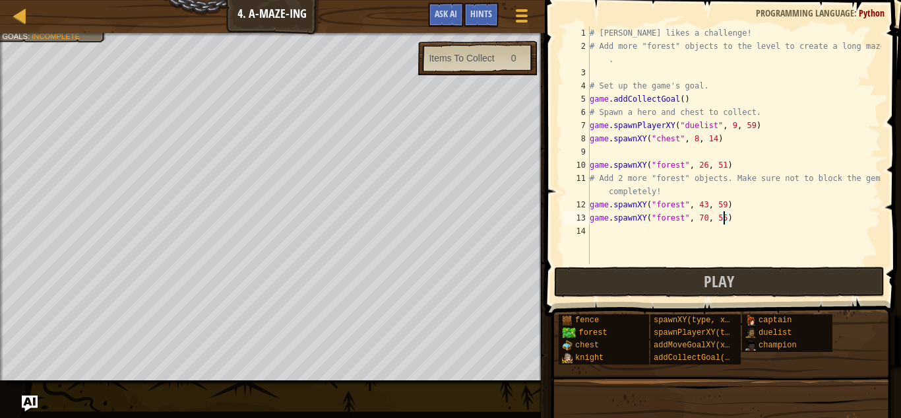
click at [722, 222] on div "# [PERSON_NAME] likes a challenge! # Add more "forest" objects to the level to …" at bounding box center [734, 158] width 294 height 264
type textarea "game.spawnXY("forest", 70, 40)"
click at [734, 278] on span "Play" at bounding box center [719, 280] width 30 height 21
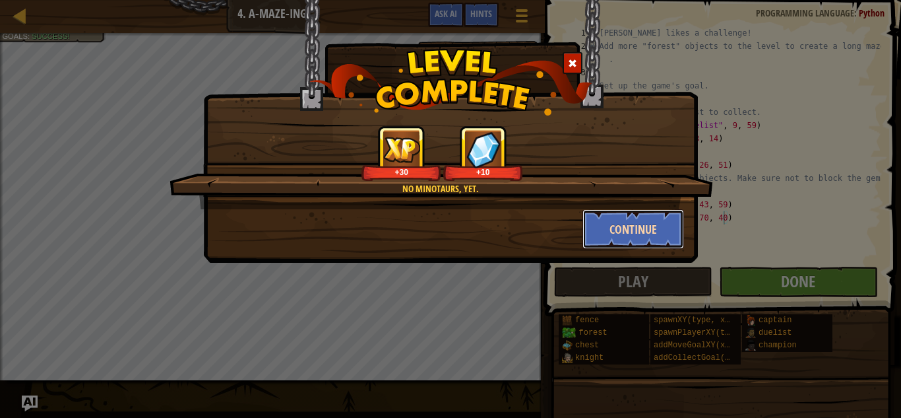
click at [625, 228] on button "Continue" at bounding box center [634, 229] width 102 height 40
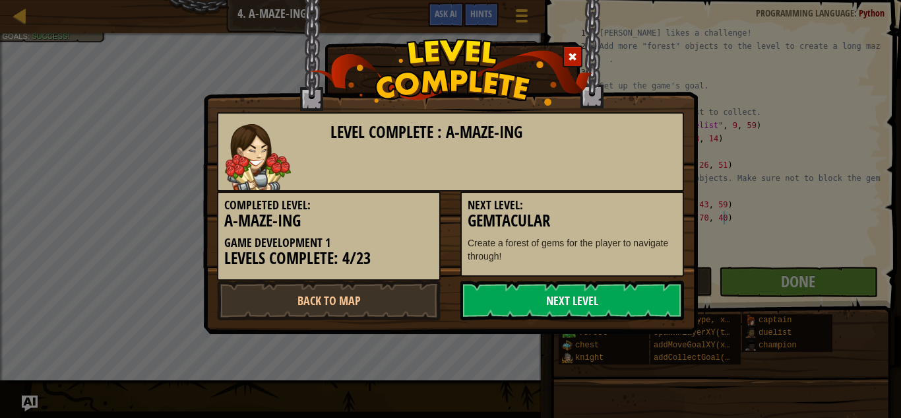
click at [588, 301] on link "Next Level" at bounding box center [573, 300] width 224 height 40
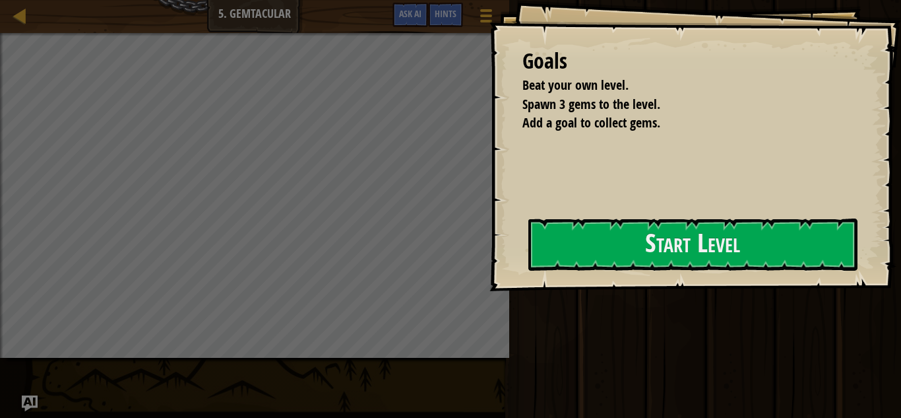
click at [521, 260] on div "Goals Beat your own level. Spawn 3 gems to the level. Add a goal to collect gem…" at bounding box center [696, 145] width 412 height 291
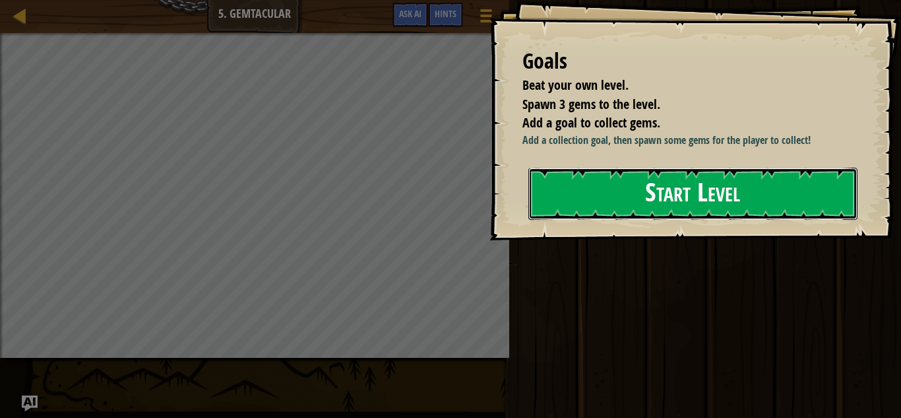
click at [582, 197] on button "Start Level" at bounding box center [692, 194] width 329 height 52
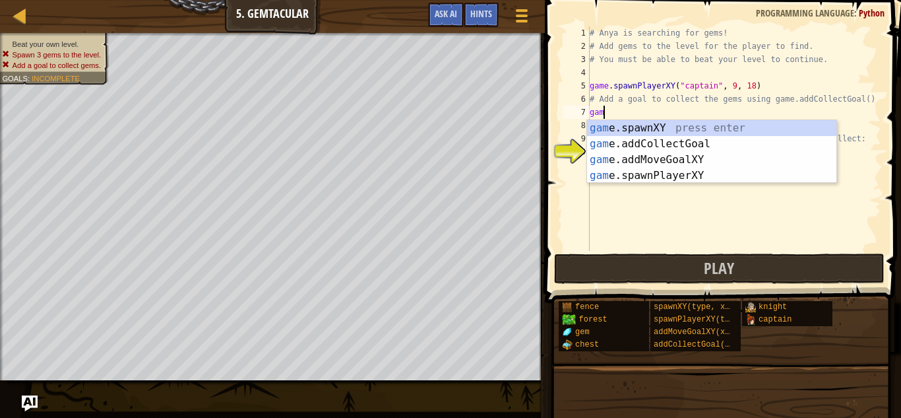
scroll to position [6, 2]
click at [665, 137] on div "game .addCollectGoal press enter game .spawnXY press enter game .addMoveGoalXY …" at bounding box center [711, 167] width 249 height 95
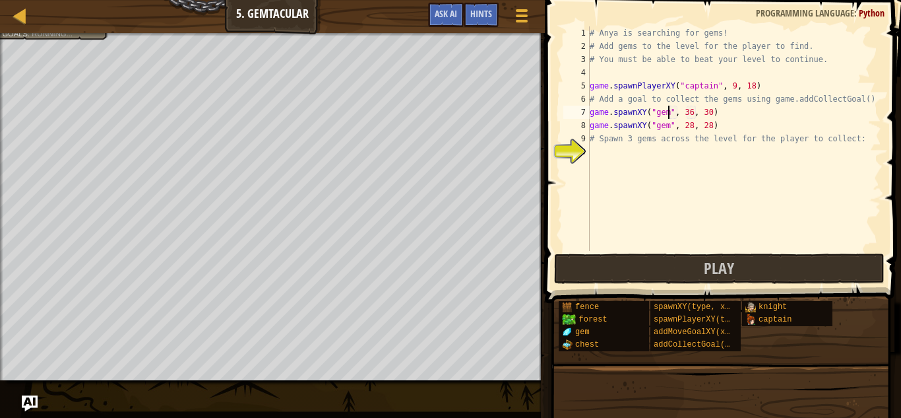
scroll to position [6, 11]
click at [691, 111] on div "# Anya is searching for gems! # Add gems to the level for the player to find. #…" at bounding box center [734, 151] width 294 height 251
click at [614, 141] on div "# Anya is searching for gems! # Add gems to the level for the player to find. #…" at bounding box center [734, 151] width 294 height 251
type textarea "# Spawn 3 gems across the level for the player to collect:"
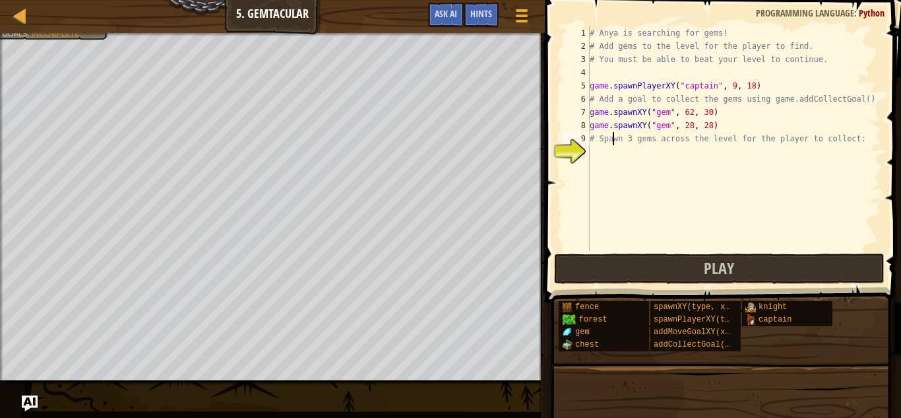
click at [631, 162] on div "# Anya is searching for gems! # Add gems to the level for the player to find. #…" at bounding box center [734, 151] width 294 height 251
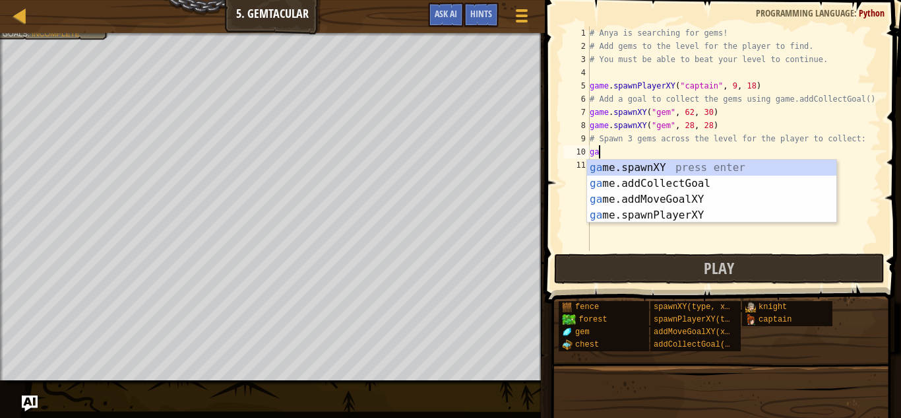
scroll to position [6, 2]
click at [657, 184] on div "game .addCollectGoal press enter game .spawnXY press enter game .addMoveGoalXY …" at bounding box center [711, 207] width 249 height 95
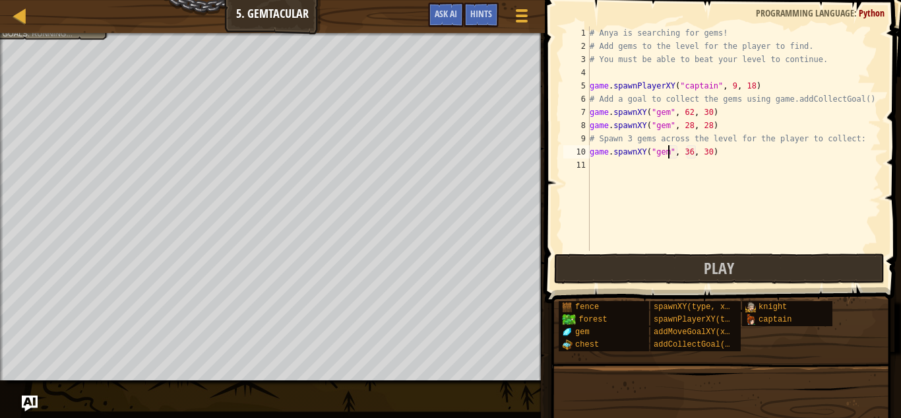
scroll to position [6, 11]
click at [691, 155] on div "# Anya is searching for gems! # Add gems to the level for the player to find. #…" at bounding box center [734, 151] width 294 height 251
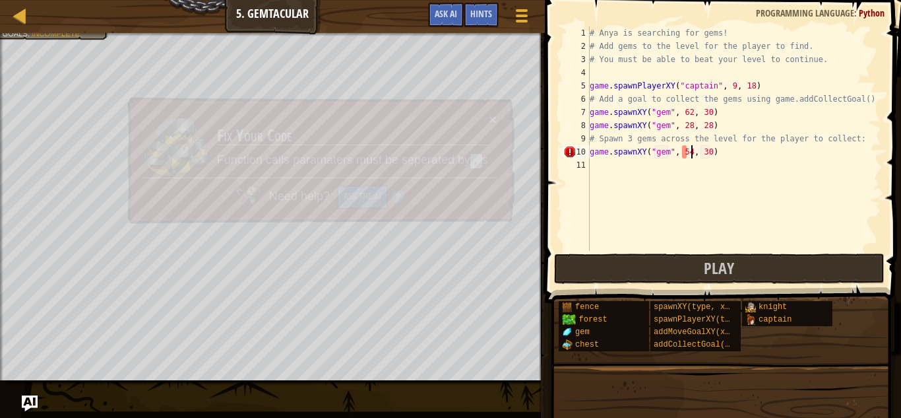
scroll to position [6, 15]
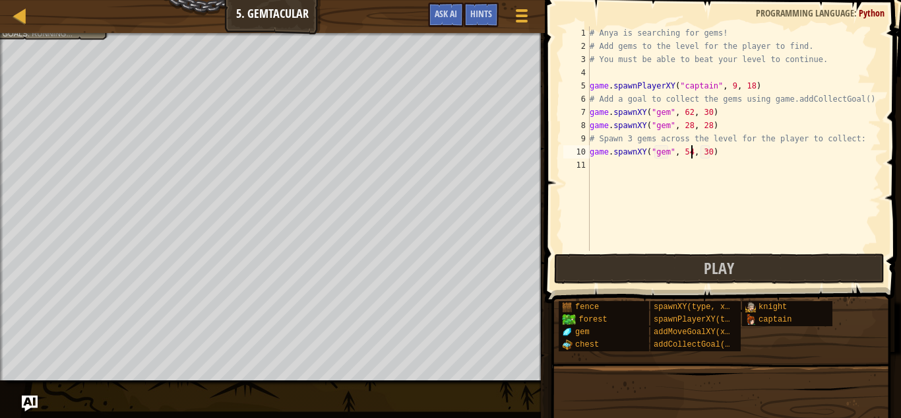
click at [707, 158] on div "# Anya is searching for gems! # Add gems to the level for the player to find. #…" at bounding box center [734, 151] width 294 height 251
click at [709, 158] on div "# Anya is searching for gems! # Add gems to the level for the player to find. #…" at bounding box center [734, 151] width 294 height 251
type textarea "game.spawnXY("gem", 54, 50)"
click at [689, 270] on button "Play" at bounding box center [719, 268] width 331 height 30
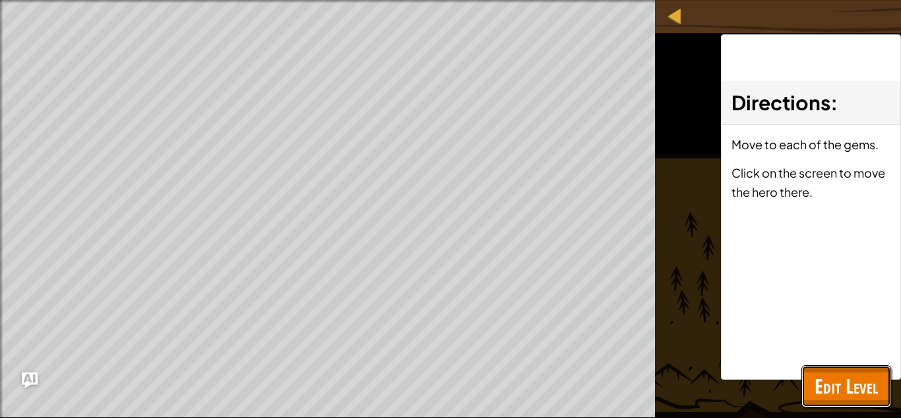
click at [831, 376] on span "Edit Level" at bounding box center [846, 385] width 63 height 27
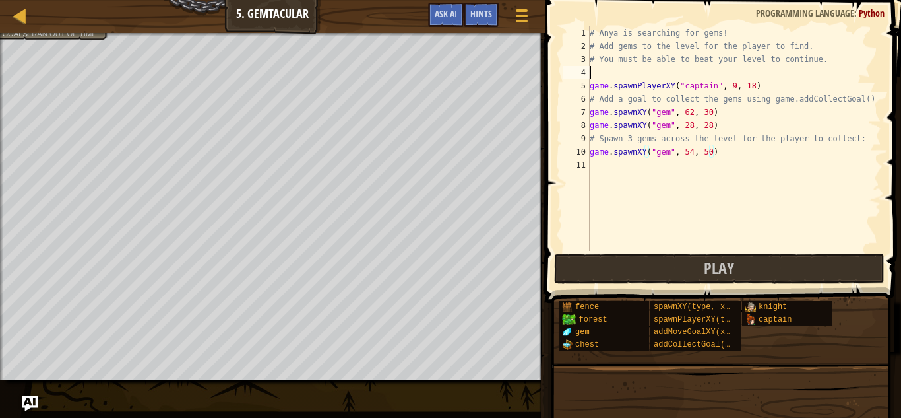
click at [607, 73] on div "# Anya is searching for gems! # Add gems to the level for the player to find. #…" at bounding box center [734, 151] width 294 height 251
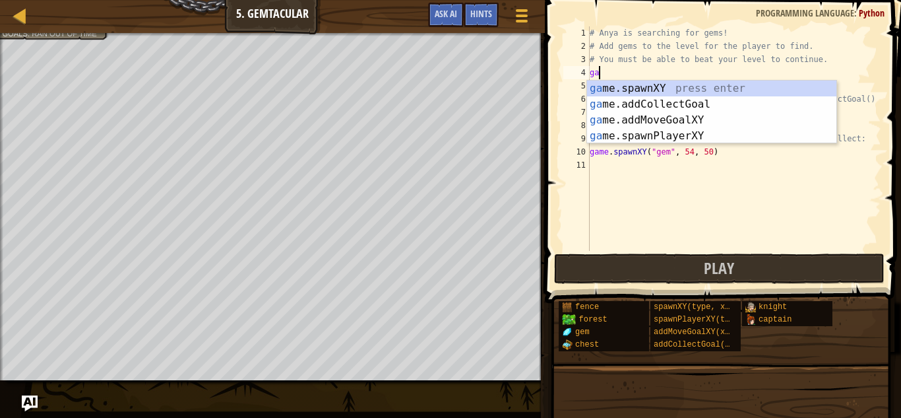
type textarea "game"
click at [680, 86] on div "game .addCollectGoal press enter game .spawnXY press enter game .addMoveGoalXY …" at bounding box center [711, 127] width 249 height 95
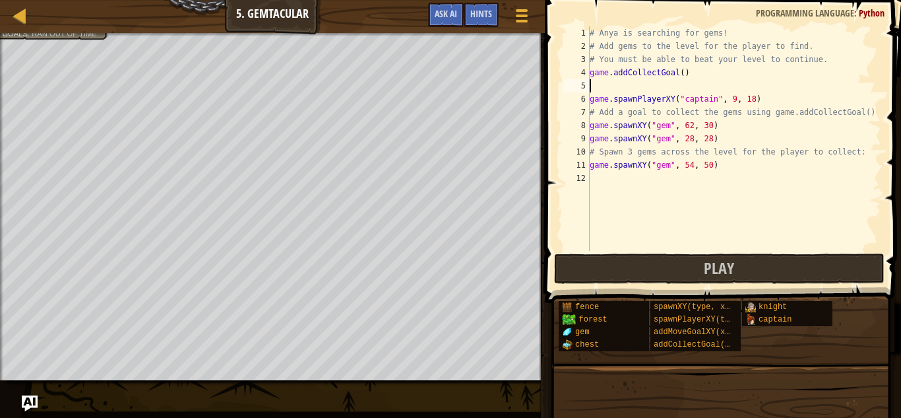
scroll to position [6, 0]
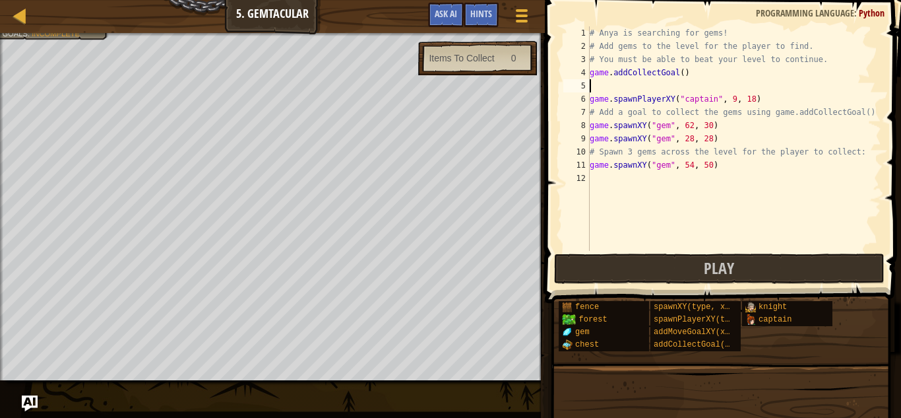
click at [684, 76] on div "# Anya is searching for gems! # Add gems to the level for the player to find. #…" at bounding box center [734, 151] width 294 height 251
type textarea "game.addCollectGoal(3)"
click at [738, 265] on button "Play" at bounding box center [719, 268] width 331 height 30
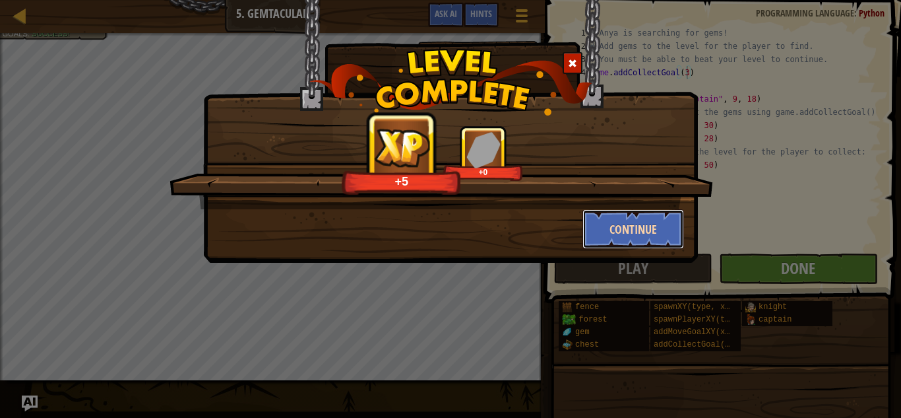
click at [637, 232] on button "Continue" at bounding box center [634, 229] width 102 height 40
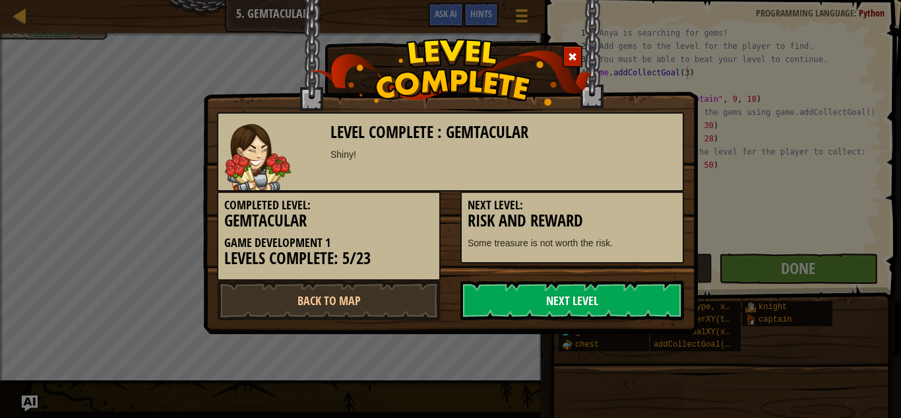
click at [632, 284] on link "Next Level" at bounding box center [573, 300] width 224 height 40
click at [635, 293] on link "Next Level" at bounding box center [573, 300] width 224 height 40
click at [544, 307] on link "Next Level" at bounding box center [573, 300] width 224 height 40
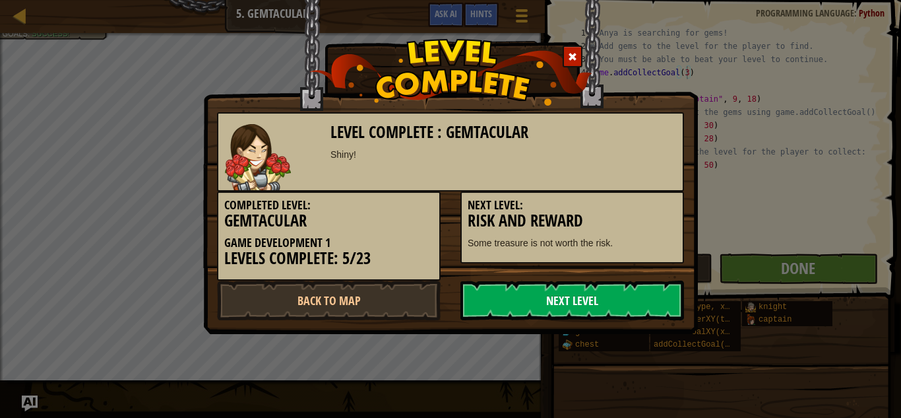
click at [544, 307] on link "Next Level" at bounding box center [573, 300] width 224 height 40
click at [606, 369] on div "Level Complete : Gemtacular Shiny! Completed Level: Gemtacular Game Development…" at bounding box center [450, 209] width 901 height 418
click at [732, 75] on div "Level Complete : Gemtacular Shiny! Completed Level: Gemtacular Game Development…" at bounding box center [450, 209] width 901 height 418
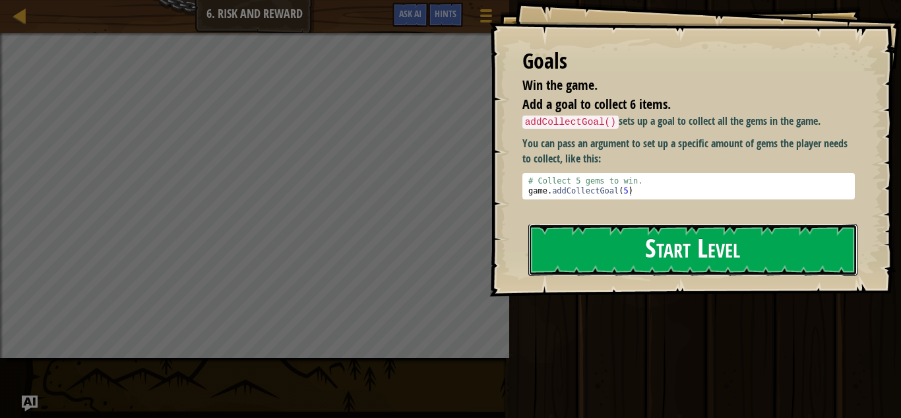
click at [623, 256] on button "Start Level" at bounding box center [692, 250] width 329 height 52
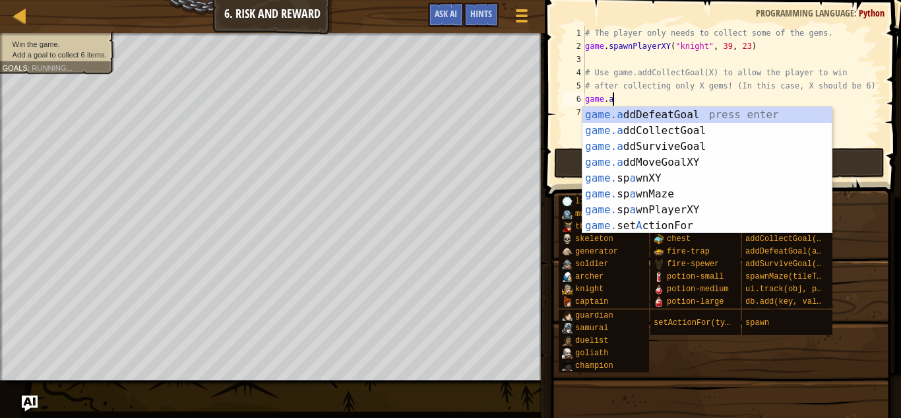
type textarea "game.add"
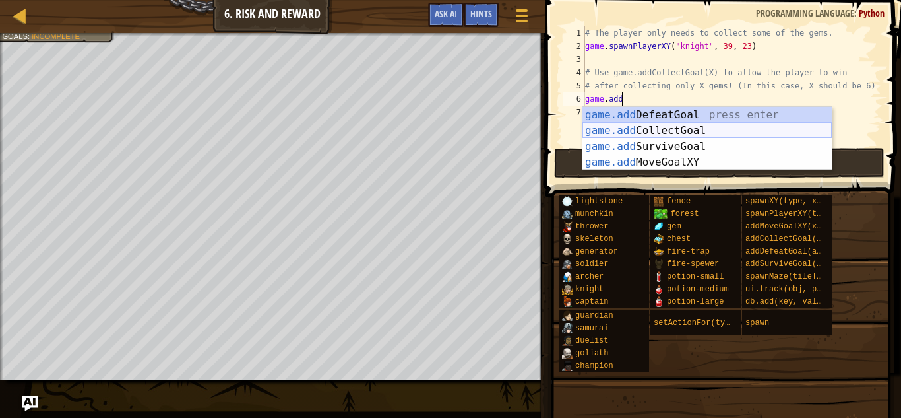
click at [757, 128] on div "game.add DefeatGoal press enter game.add CollectGoal press enter game.add Survi…" at bounding box center [707, 154] width 249 height 95
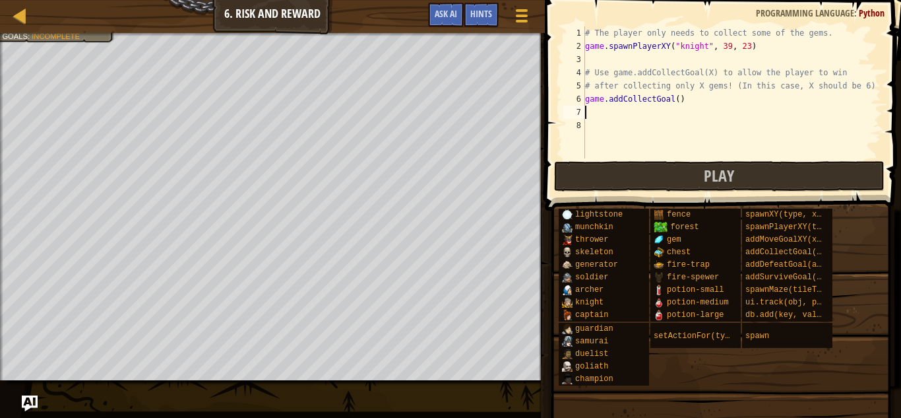
click at [677, 100] on div "# The player only needs to collect some of the gems. game . spawnPlayerXY ( "kn…" at bounding box center [732, 105] width 299 height 158
type textarea "game.addCollectGoal(6)"
click at [703, 176] on button "Play" at bounding box center [719, 176] width 331 height 30
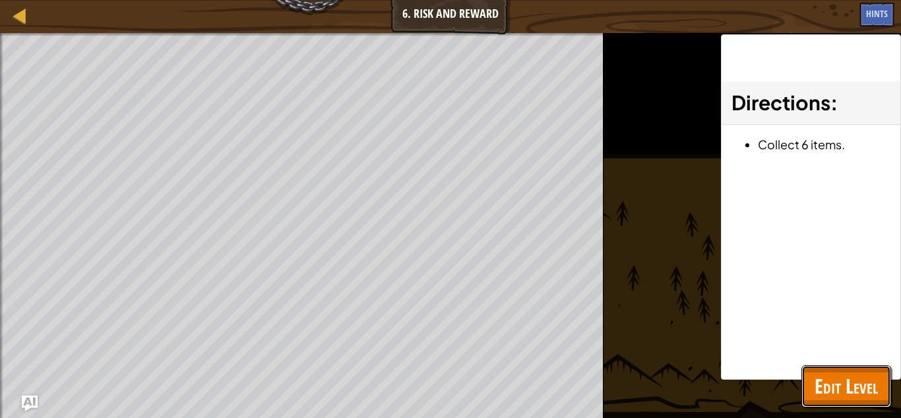
click at [832, 384] on span "Edit Level" at bounding box center [846, 385] width 63 height 27
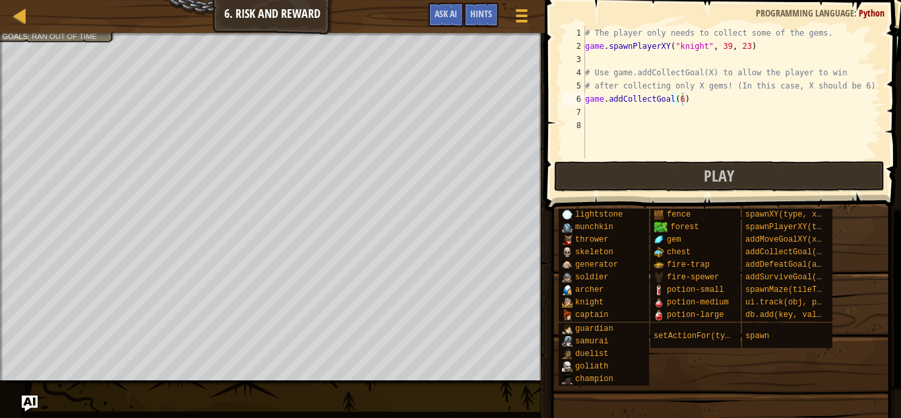
click at [659, 116] on div "# The player only needs to collect some of the gems. game . spawnPlayerXY ( "kn…" at bounding box center [732, 105] width 299 height 158
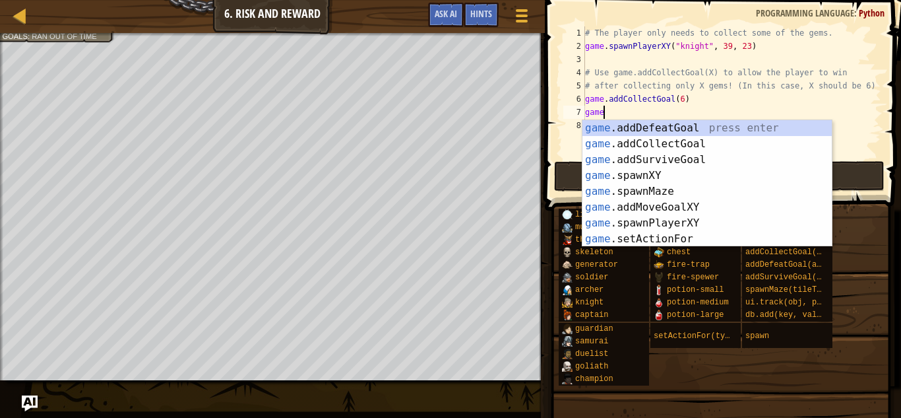
scroll to position [6, 3]
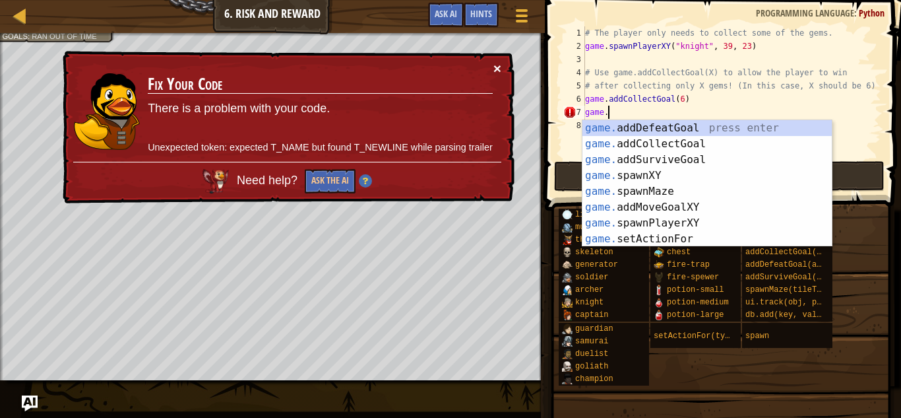
type textarea "game."
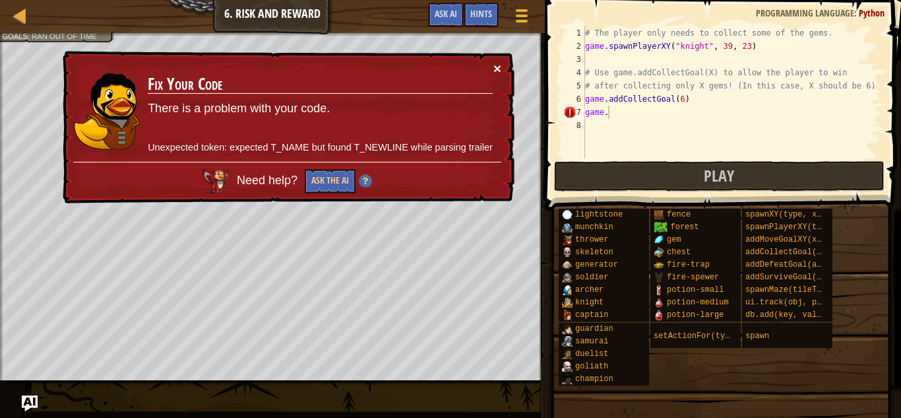
click at [495, 66] on button "×" at bounding box center [497, 68] width 8 height 14
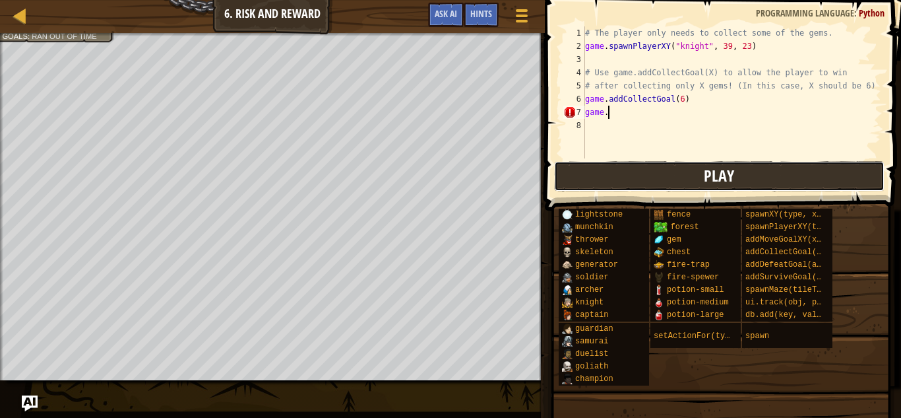
click at [590, 178] on button "Play" at bounding box center [719, 176] width 331 height 30
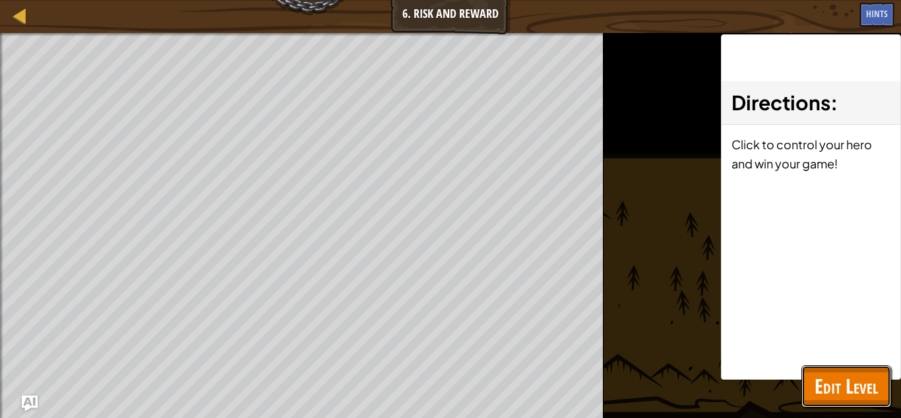
click at [838, 375] on span "Edit Level" at bounding box center [846, 385] width 63 height 27
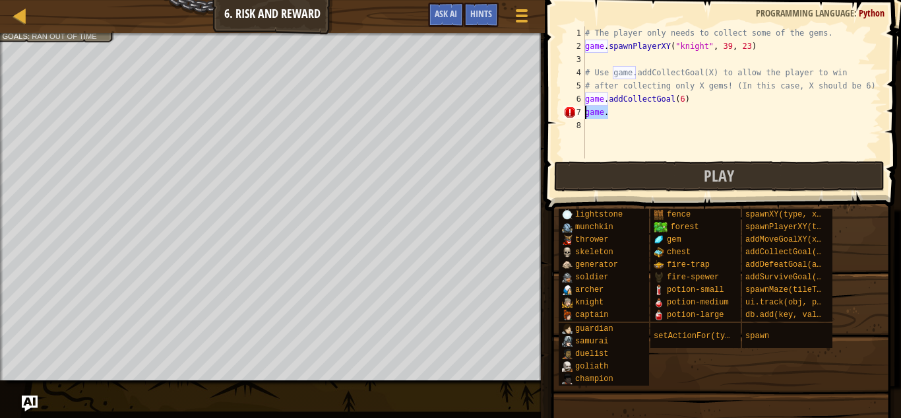
drag, startPoint x: 630, startPoint y: 114, endPoint x: 586, endPoint y: 115, distance: 44.2
click at [586, 115] on div "# The player only needs to collect some of the gems. game . spawnPlayerXY ( "kn…" at bounding box center [732, 105] width 299 height 158
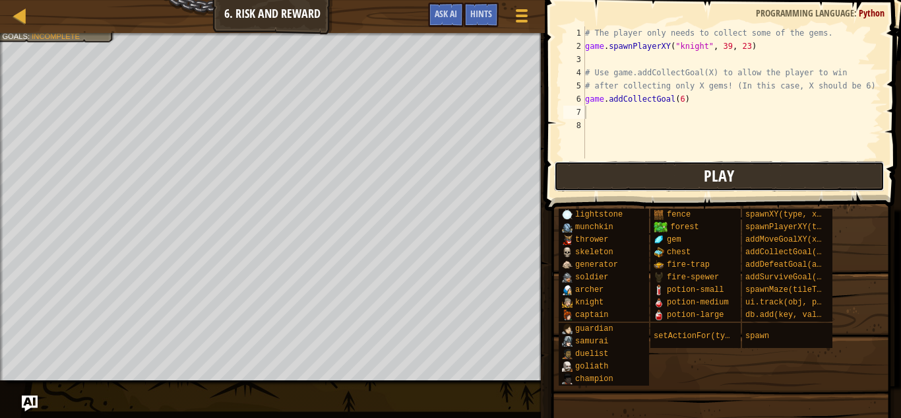
click at [623, 172] on button "Play" at bounding box center [719, 176] width 331 height 30
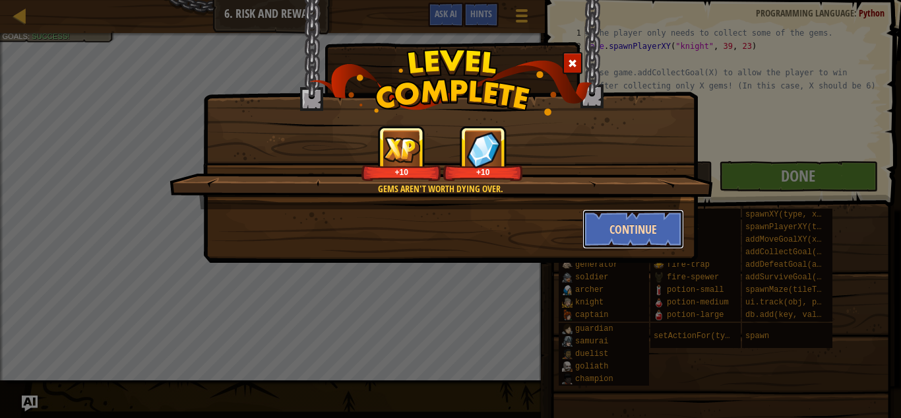
click at [627, 226] on button "Continue" at bounding box center [634, 229] width 102 height 40
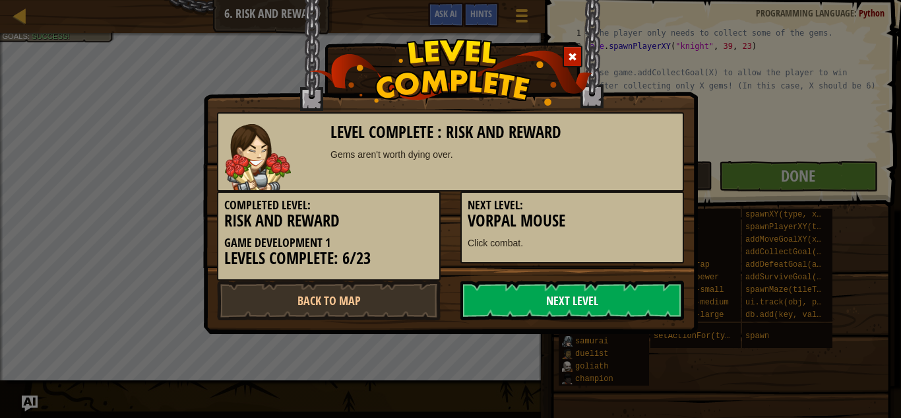
click at [483, 305] on link "Next Level" at bounding box center [573, 300] width 224 height 40
click at [545, 302] on link "Next Level" at bounding box center [573, 300] width 224 height 40
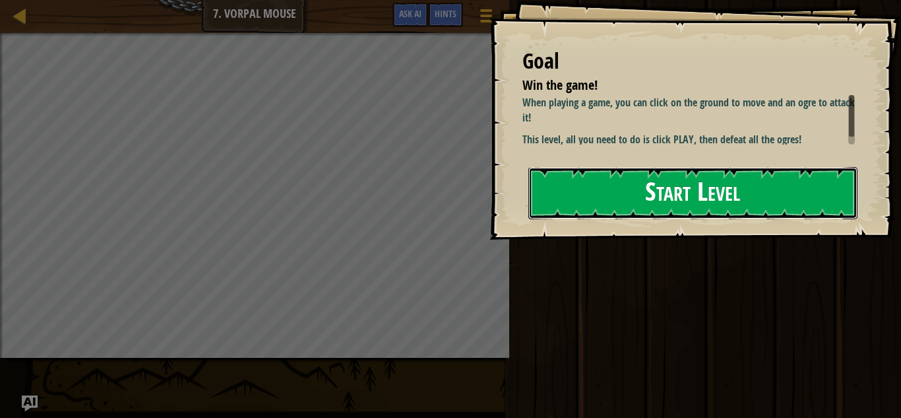
click at [703, 185] on button "Start Level" at bounding box center [692, 193] width 329 height 52
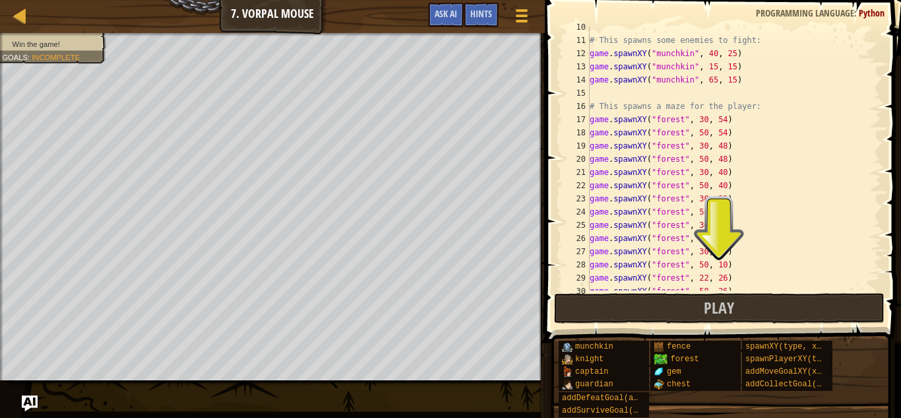
scroll to position [185, 0]
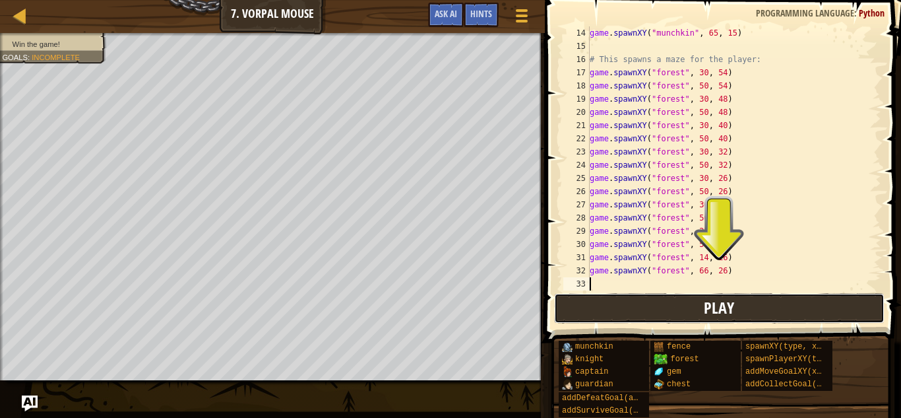
click at [748, 304] on button "Play" at bounding box center [719, 308] width 331 height 30
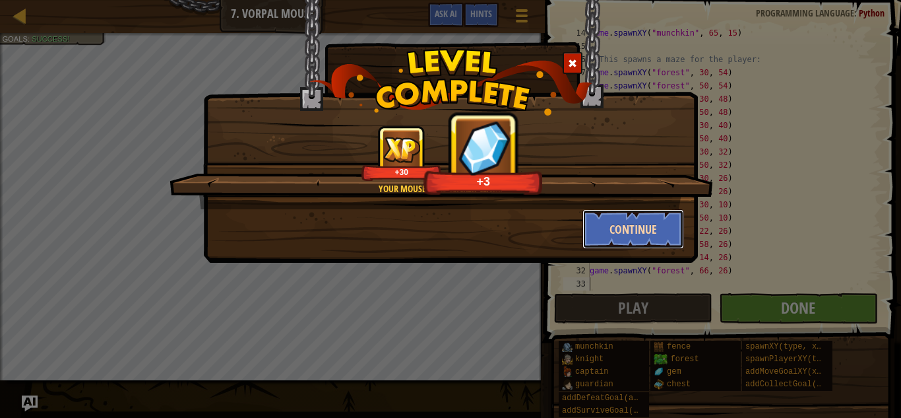
click at [662, 231] on button "Continue" at bounding box center [634, 229] width 102 height 40
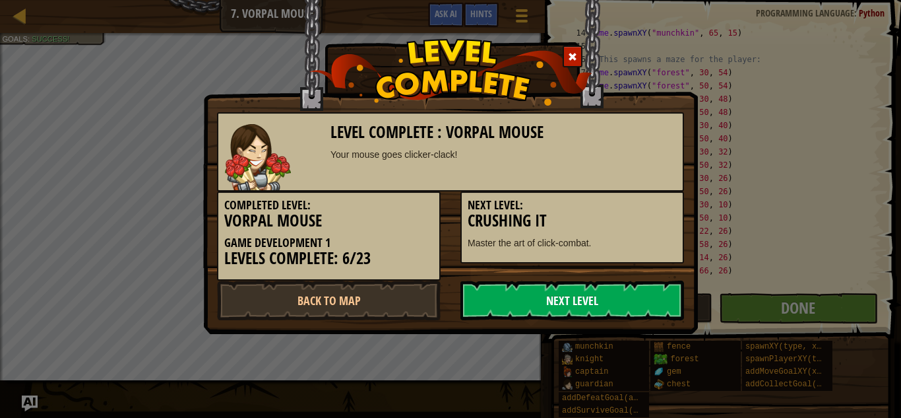
click at [670, 288] on link "Next Level" at bounding box center [573, 300] width 224 height 40
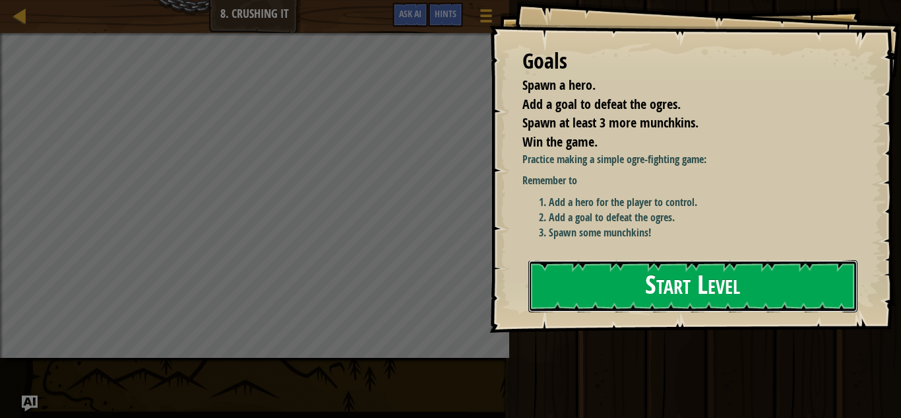
click at [829, 294] on button "Start Level" at bounding box center [692, 286] width 329 height 52
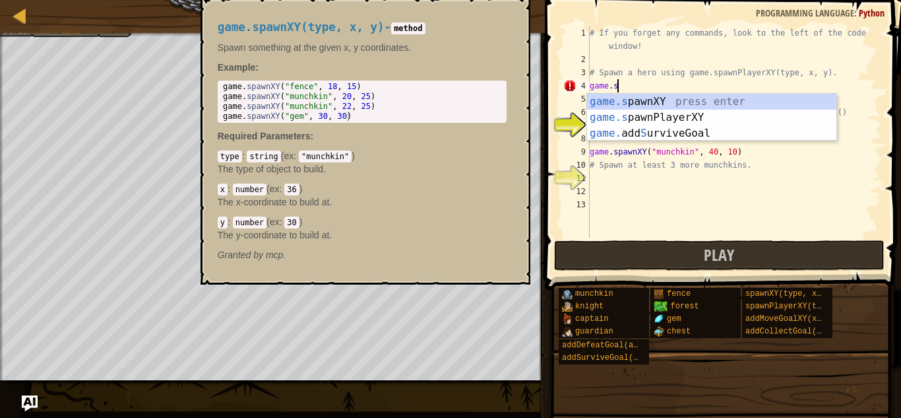
scroll to position [6, 3]
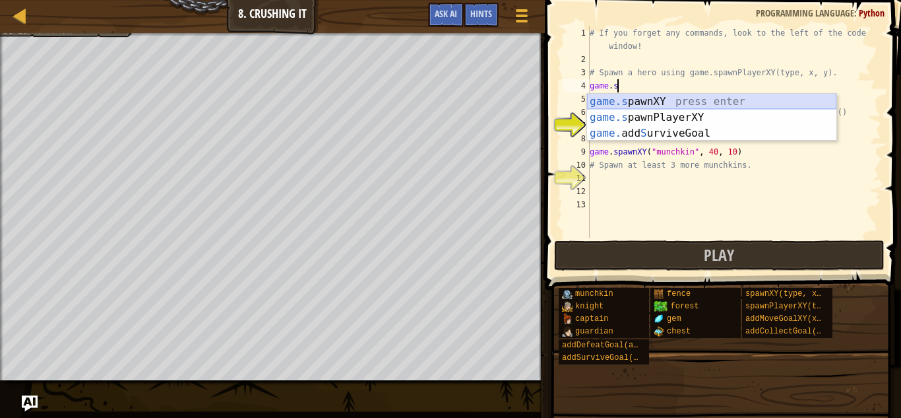
click at [663, 104] on div "game.s pawnXY press enter game.s pawnPlayerXY press enter game. add S urviveGoa…" at bounding box center [711, 133] width 249 height 79
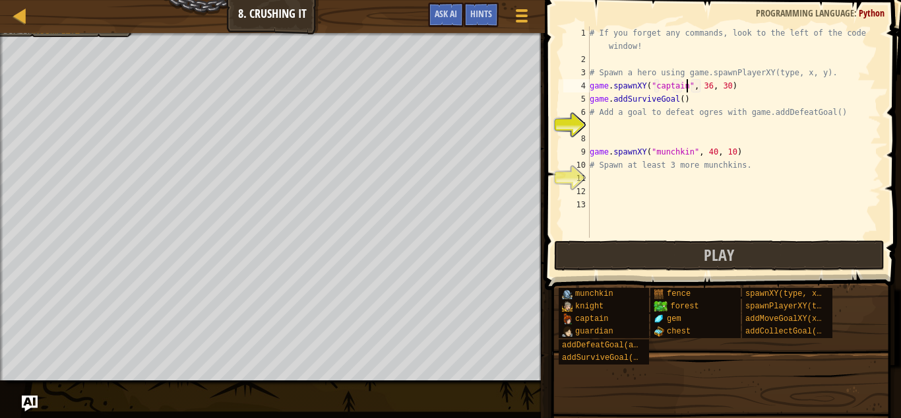
scroll to position [6, 14]
click at [682, 102] on div "# If you forget any commands, look to the left of the code window! # Spawn a he…" at bounding box center [734, 151] width 294 height 251
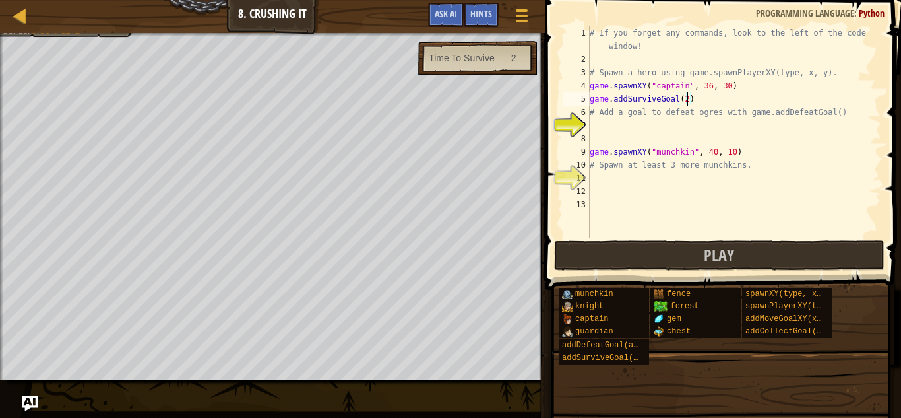
scroll to position [6, 13]
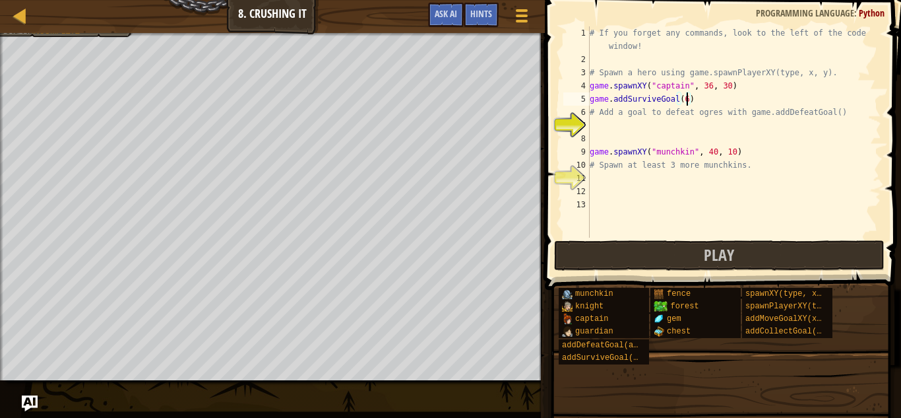
type textarea "game.addSurviveGoal(60)"
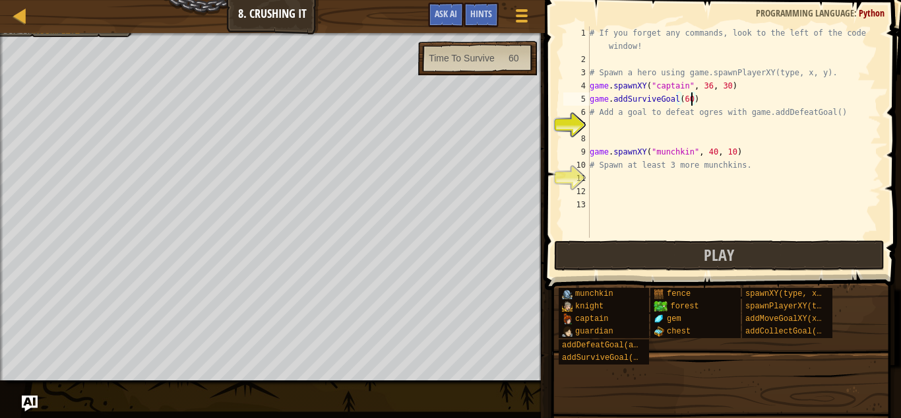
click at [614, 127] on div "# If you forget any commands, look to the left of the code window! # Spawn a he…" at bounding box center [734, 151] width 294 height 251
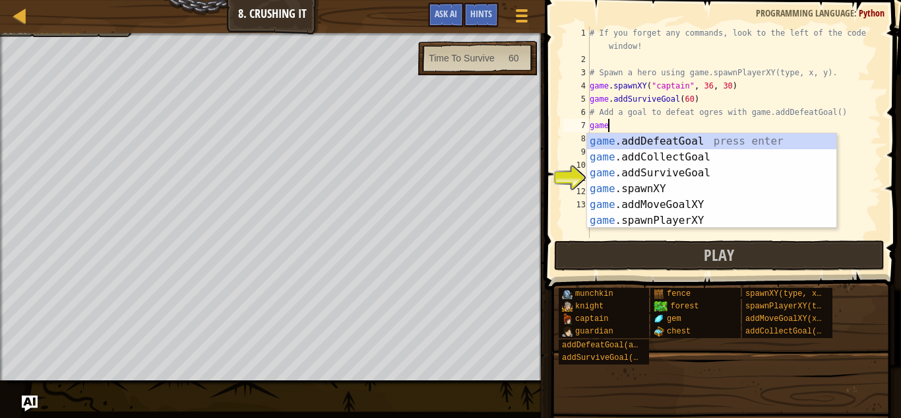
type textarea "game."
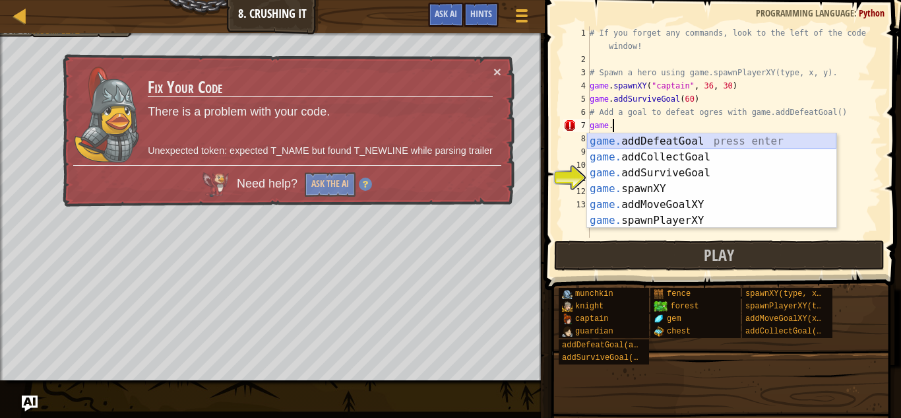
click at [680, 141] on div "game. addDefeatGoal press enter game. addCollectGoal press enter game. addSurvi…" at bounding box center [711, 196] width 249 height 127
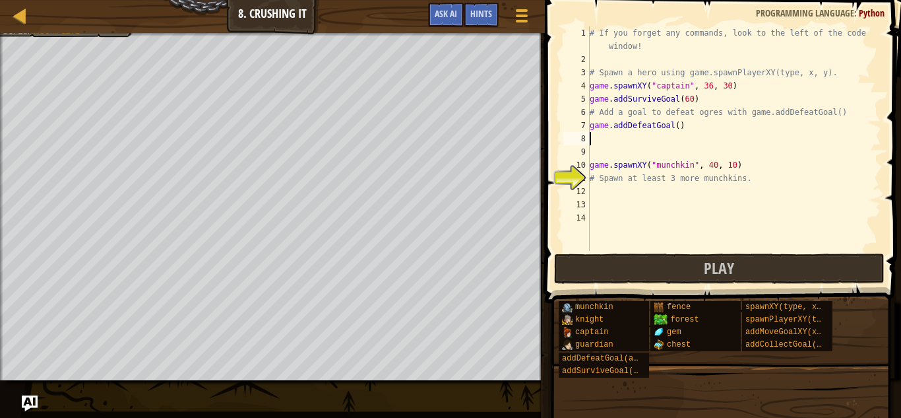
scroll to position [6, 0]
click at [676, 130] on div "# If you forget any commands, look to the left of the code window! # Spawn a he…" at bounding box center [734, 158] width 294 height 264
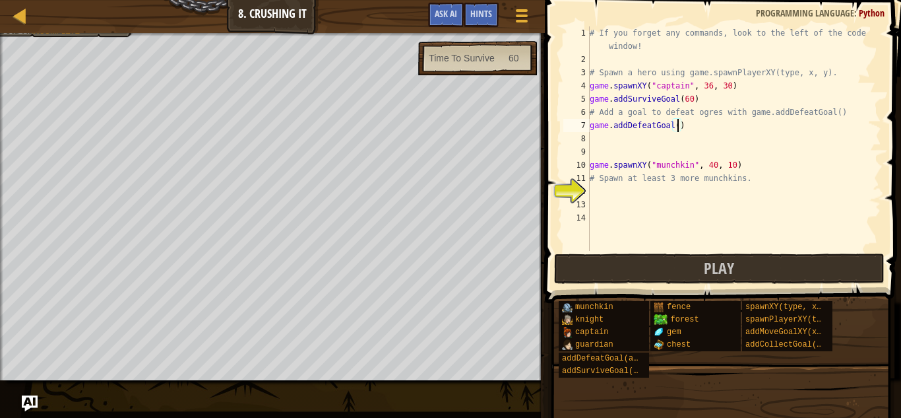
type textarea "game.addDefeatGoal(1)"
click at [660, 190] on div "# If you forget any commands, look to the left of the code window! # Spawn a he…" at bounding box center [734, 158] width 294 height 264
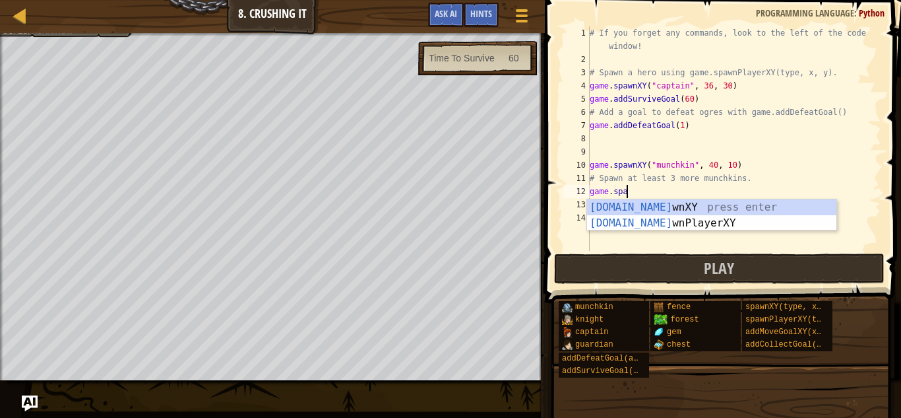
scroll to position [6, 5]
click at [677, 204] on div "[DOMAIN_NAME] wnXY press enter [DOMAIN_NAME] wnPlayerXY press enter" at bounding box center [711, 230] width 249 height 63
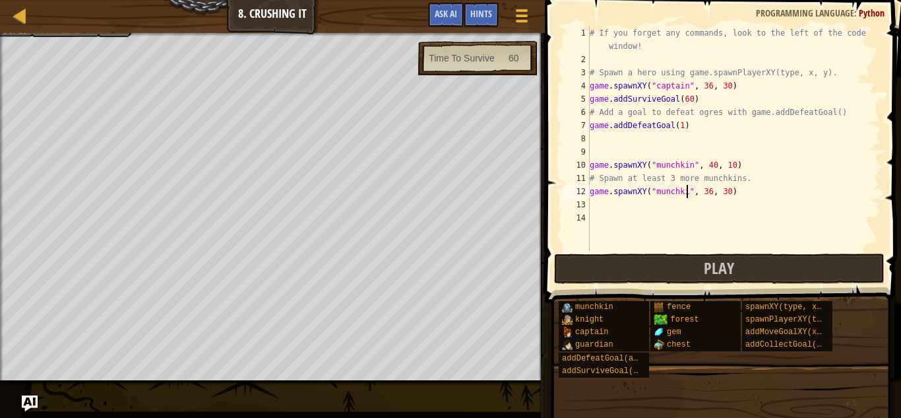
scroll to position [6, 15]
click at [713, 190] on div "# If you forget any commands, look to the left of the code window! # Spawn a he…" at bounding box center [734, 158] width 294 height 264
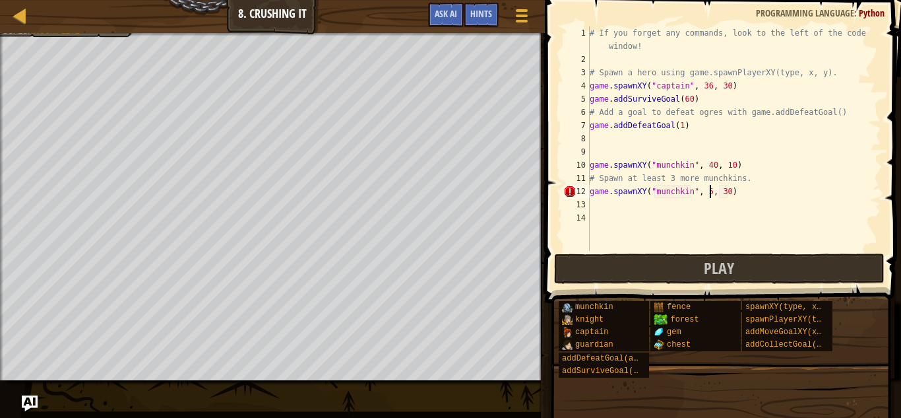
scroll to position [6, 18]
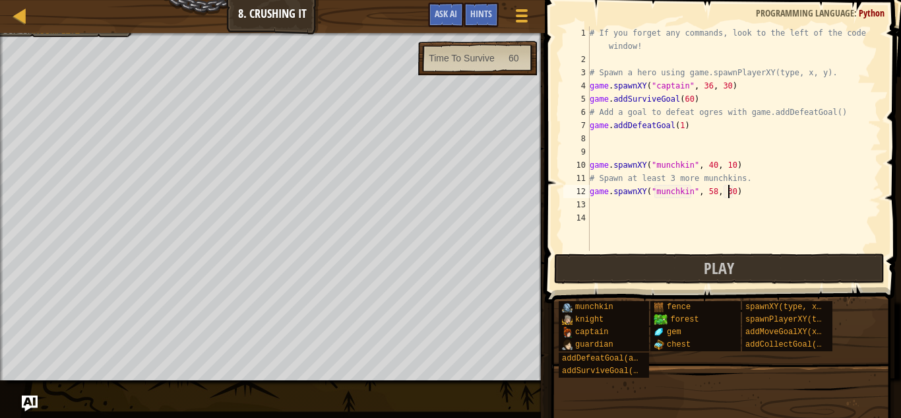
click at [728, 193] on div "# If you forget any commands, look to the left of the code window! # Spawn a he…" at bounding box center [734, 158] width 294 height 264
type textarea "game.spawnXY("munchkin", 58, 20)"
